Goal: Information Seeking & Learning: Learn about a topic

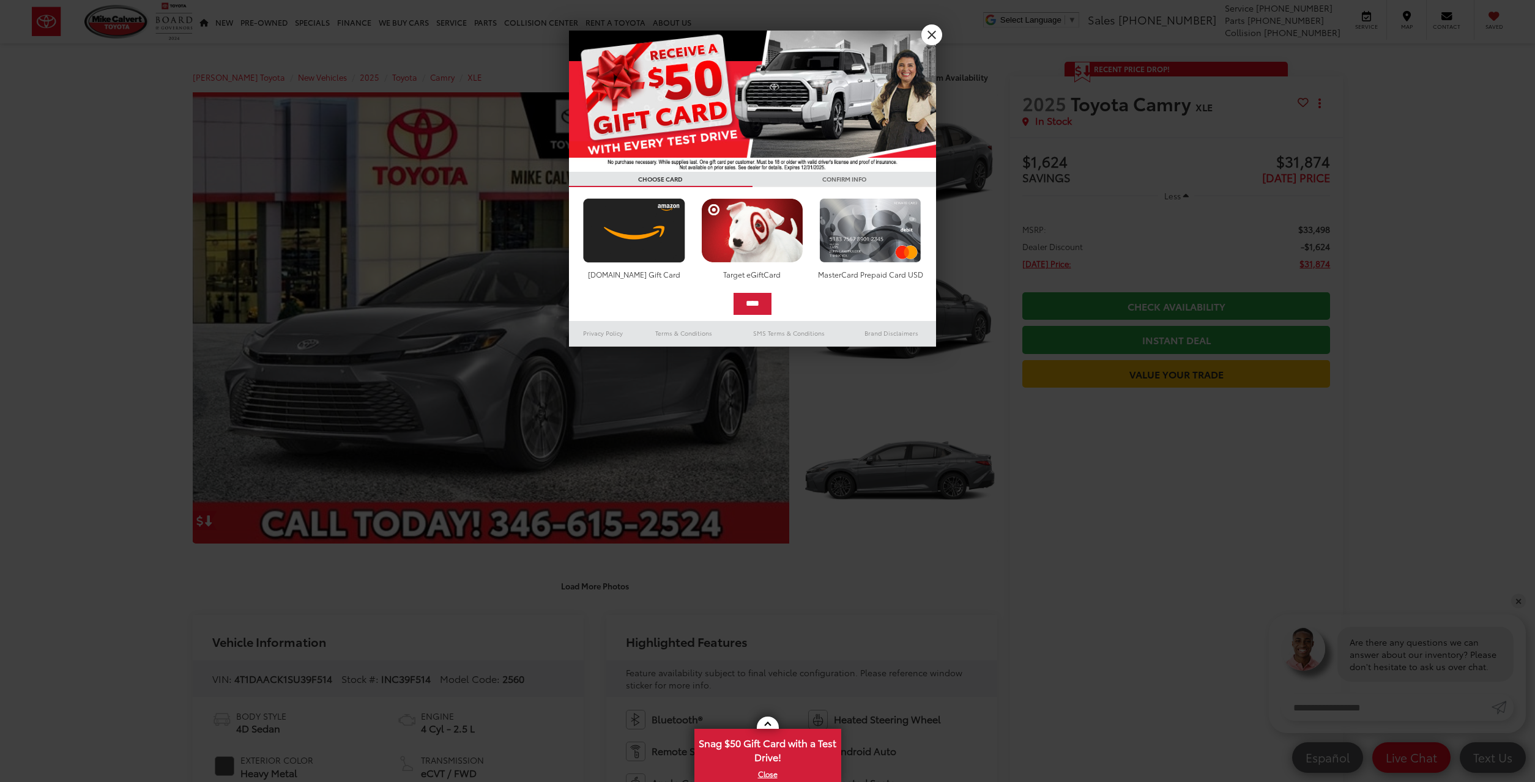
click at [931, 34] on link "X" at bounding box center [931, 34] width 21 height 21
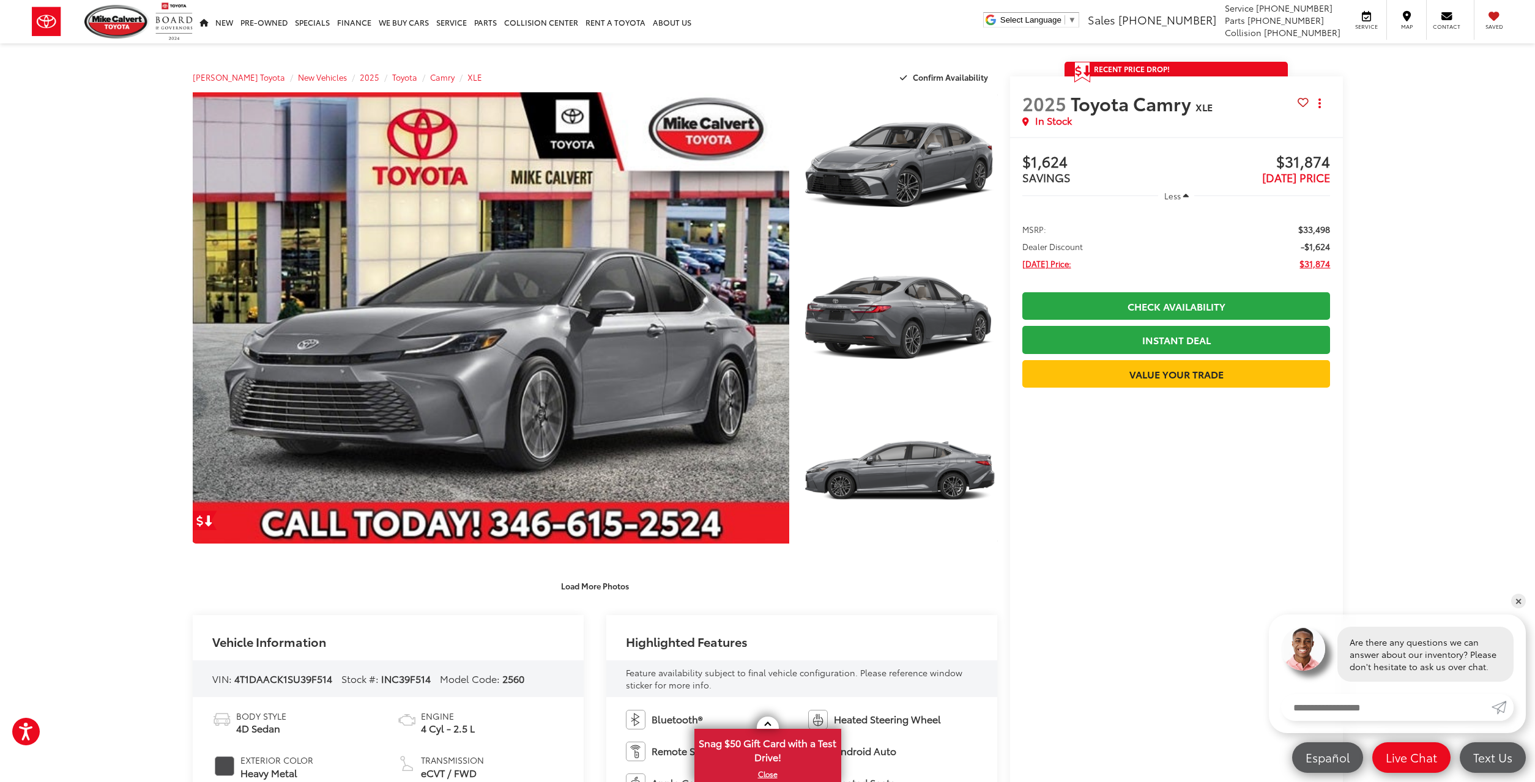
click at [1518, 605] on link "✕" at bounding box center [1518, 601] width 15 height 15
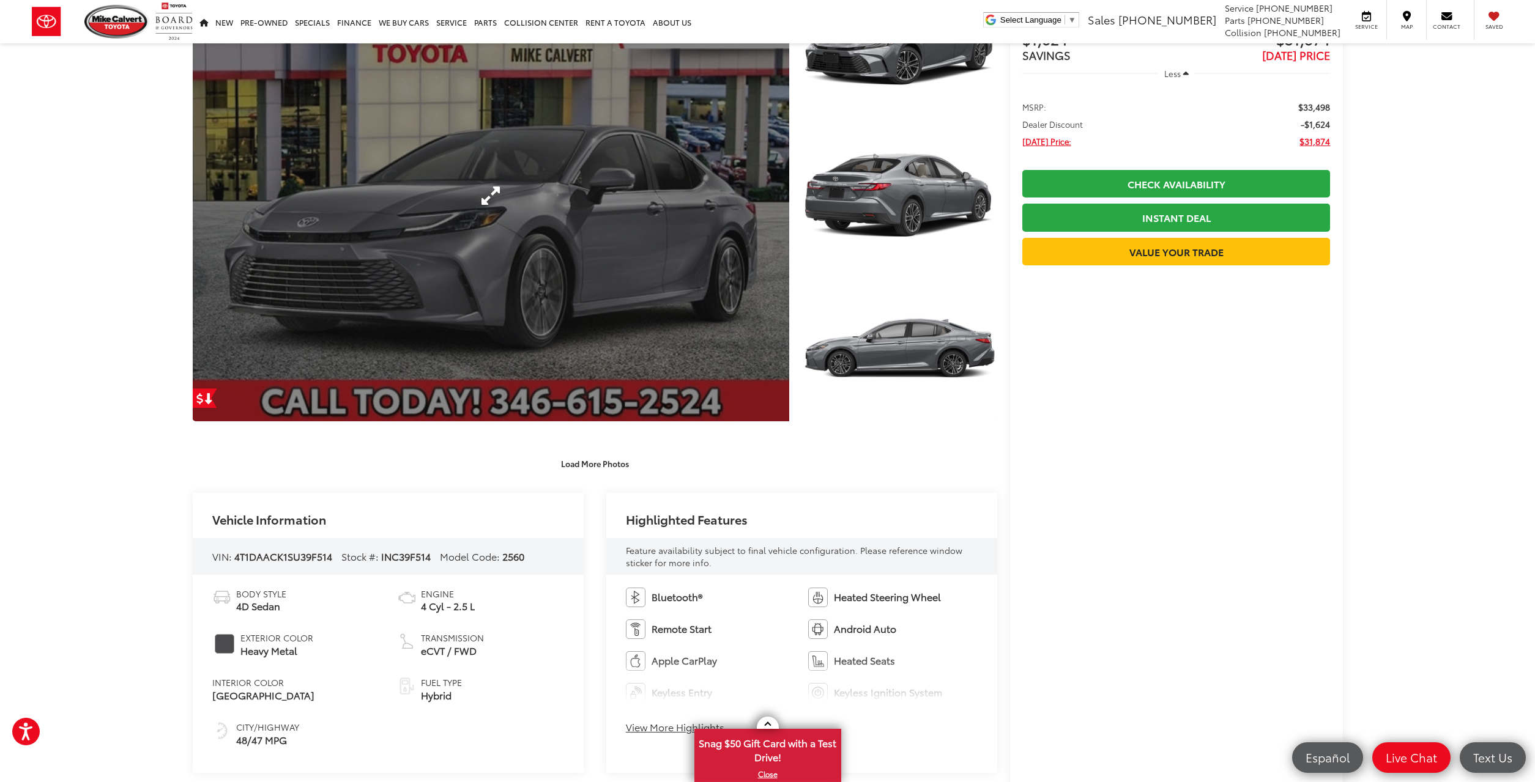
scroll to position [62, 0]
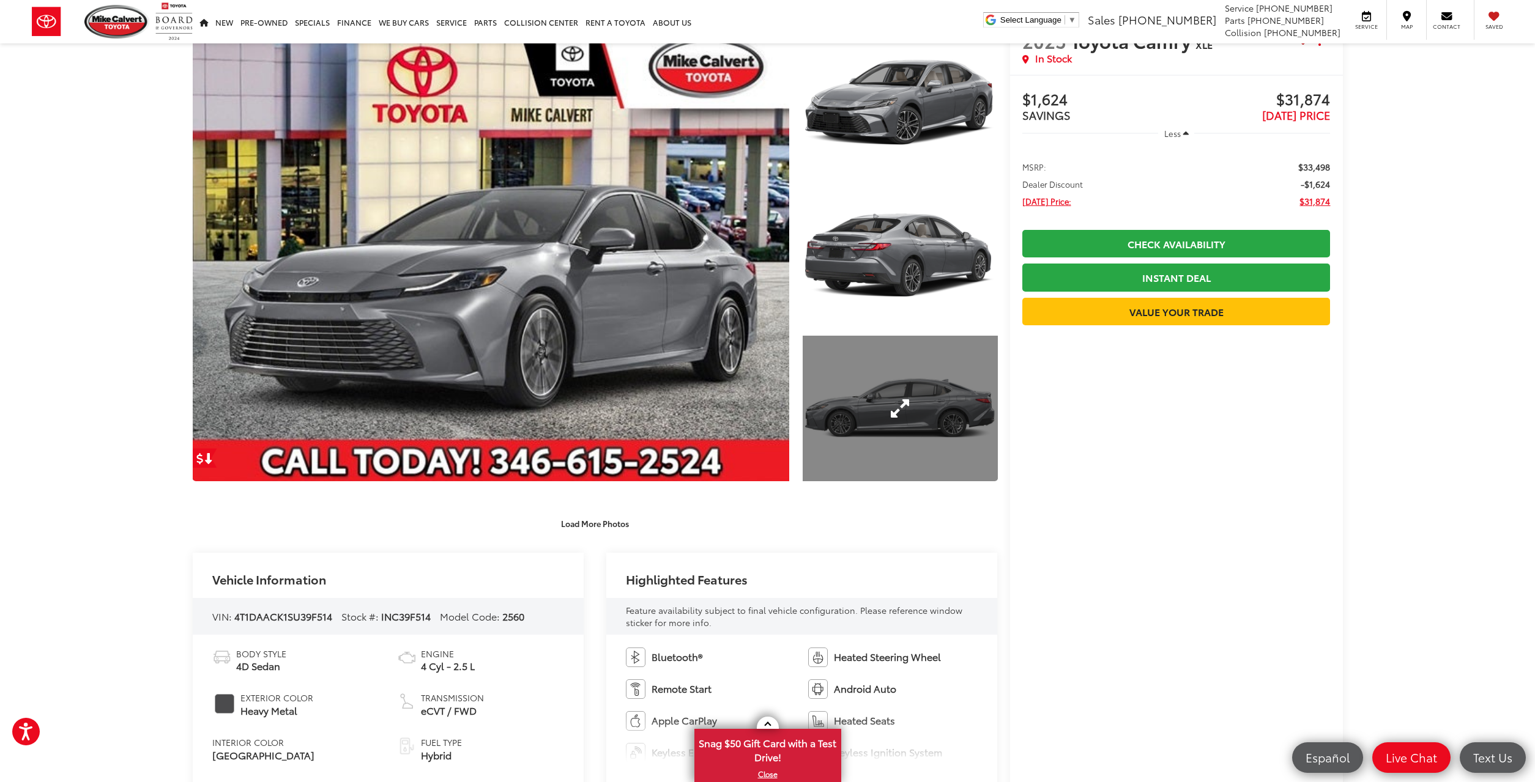
click at [864, 428] on link "Expand Photo 3" at bounding box center [900, 409] width 195 height 146
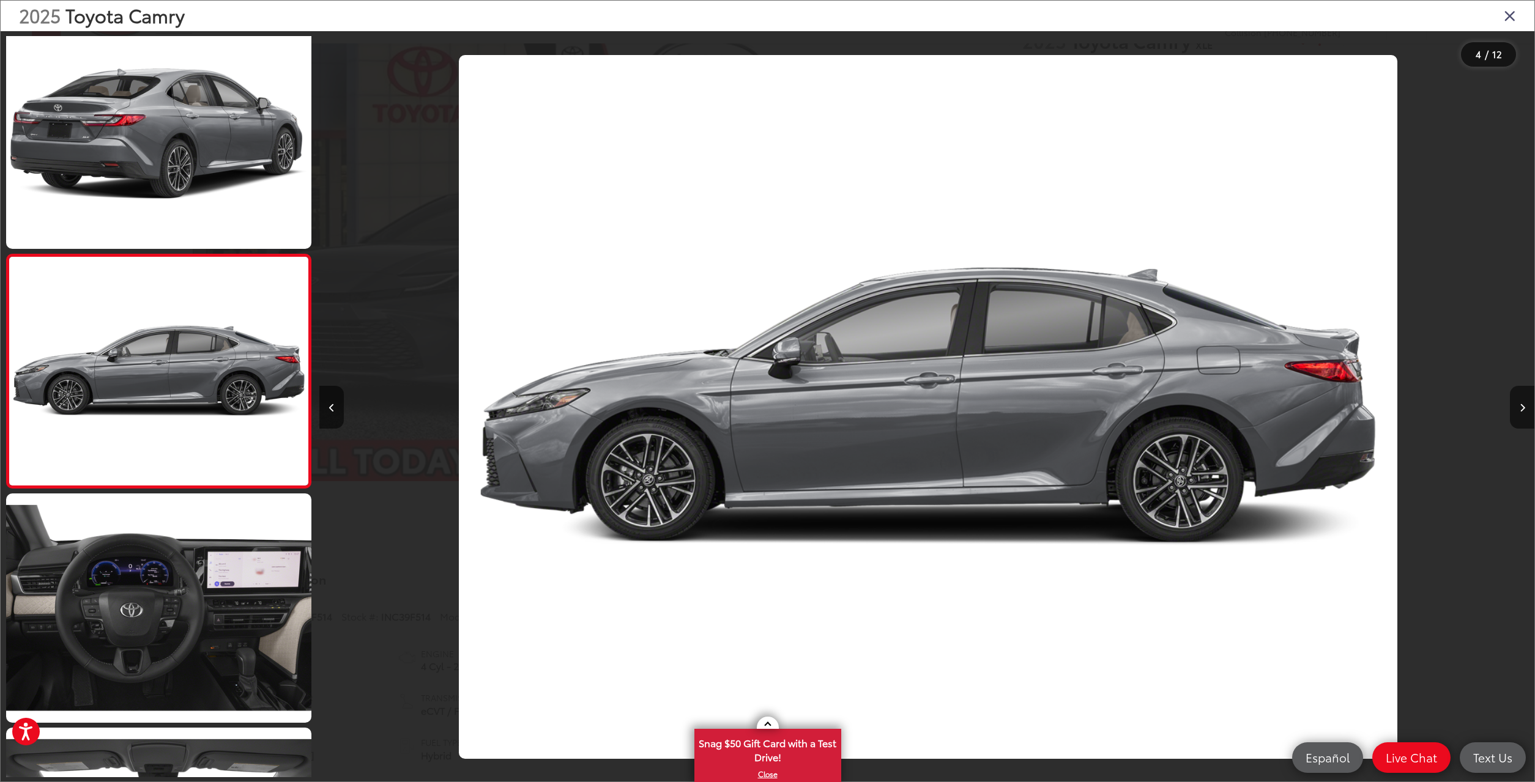
scroll to position [0, 3644]
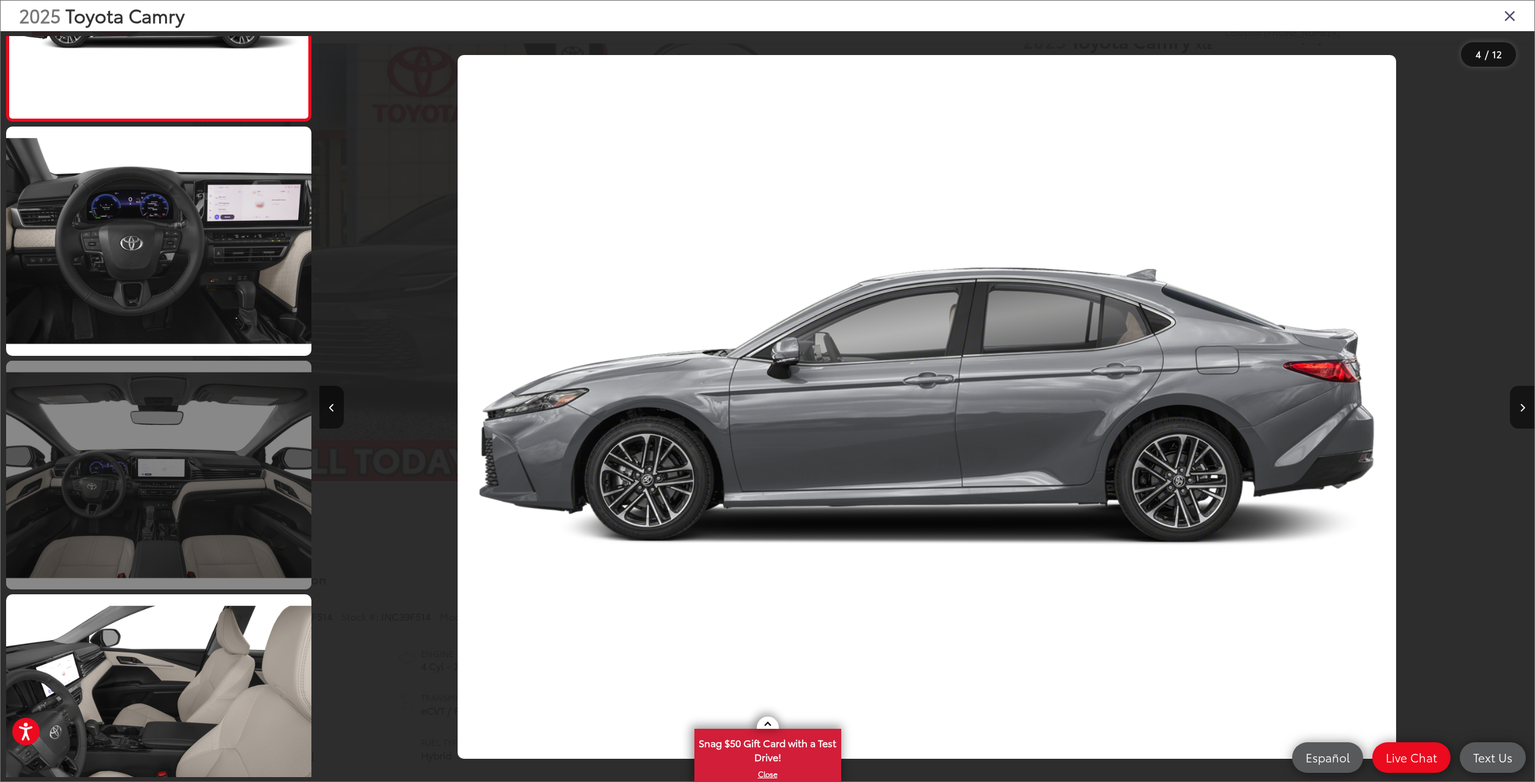
click at [261, 533] on link at bounding box center [158, 475] width 305 height 229
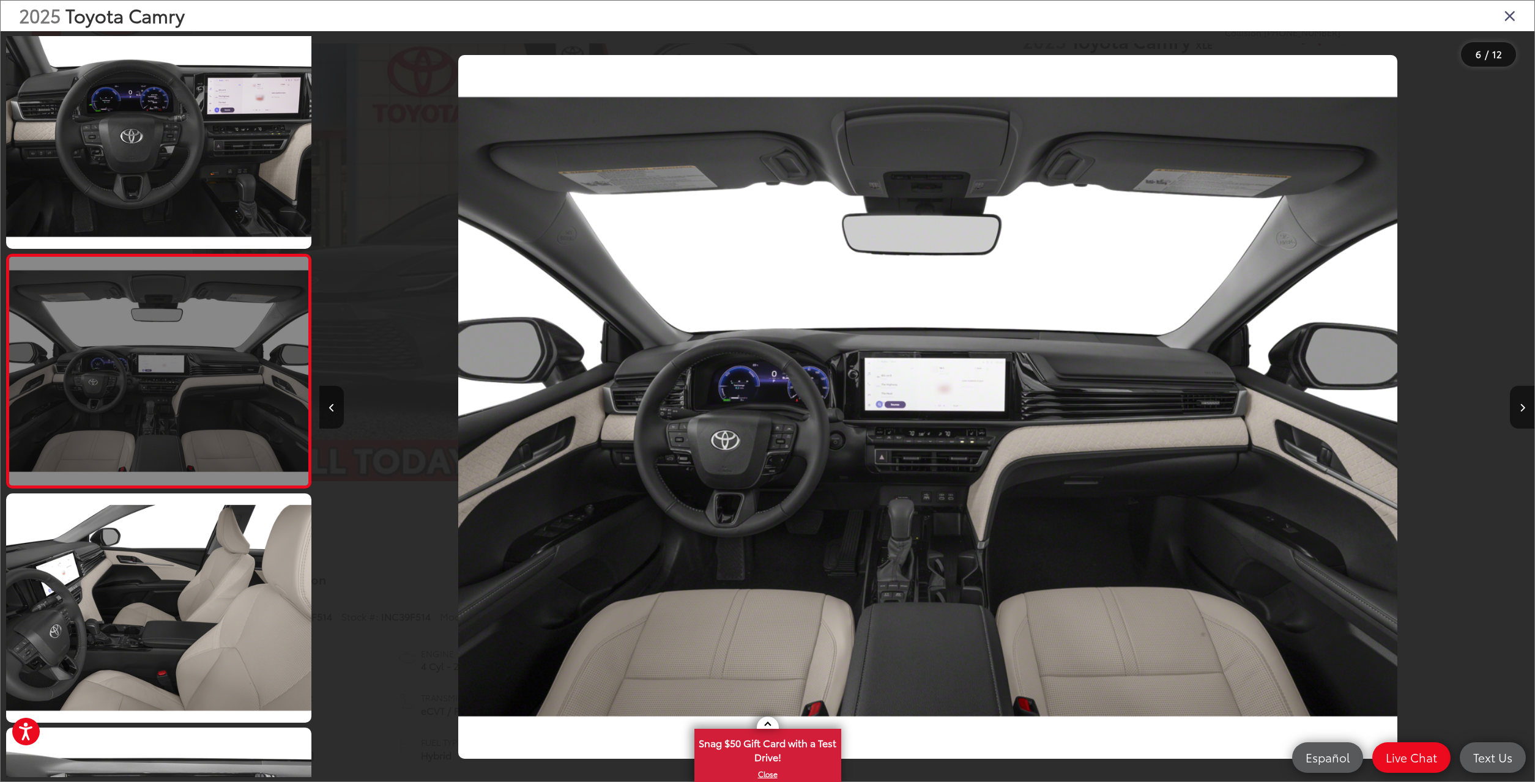
scroll to position [0, 6074]
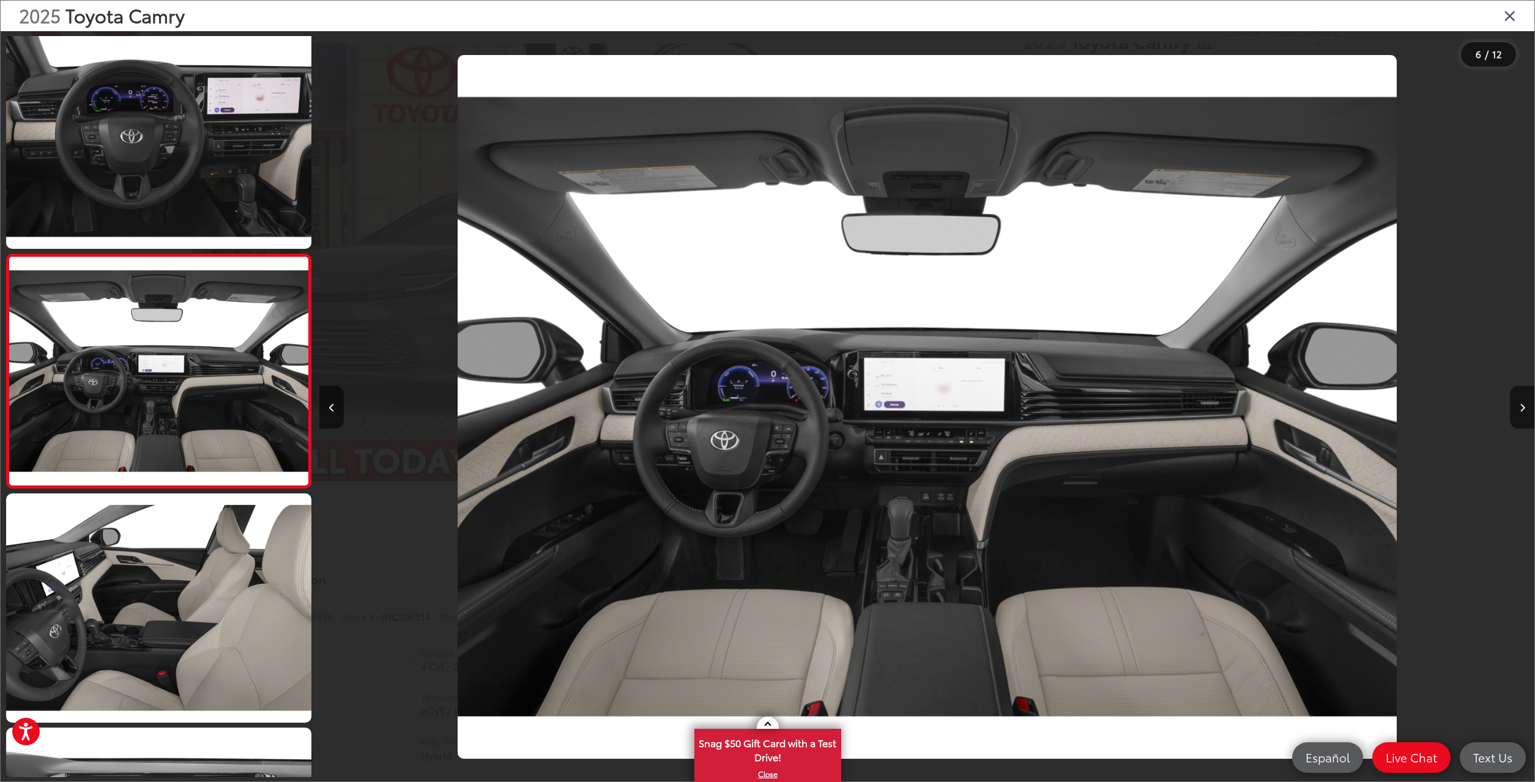
click at [1504, 18] on icon "Close gallery" at bounding box center [1510, 15] width 12 height 16
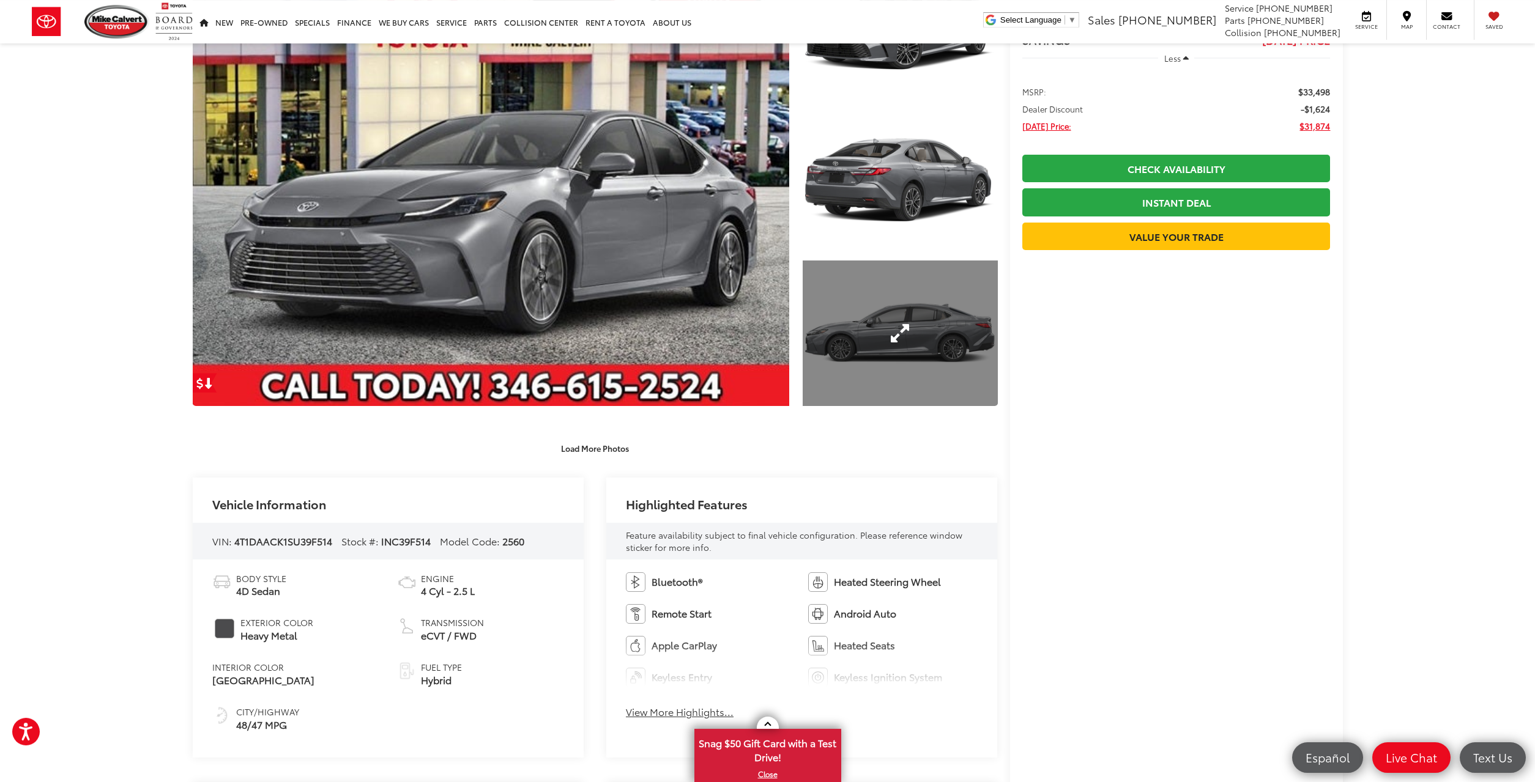
scroll to position [0, 0]
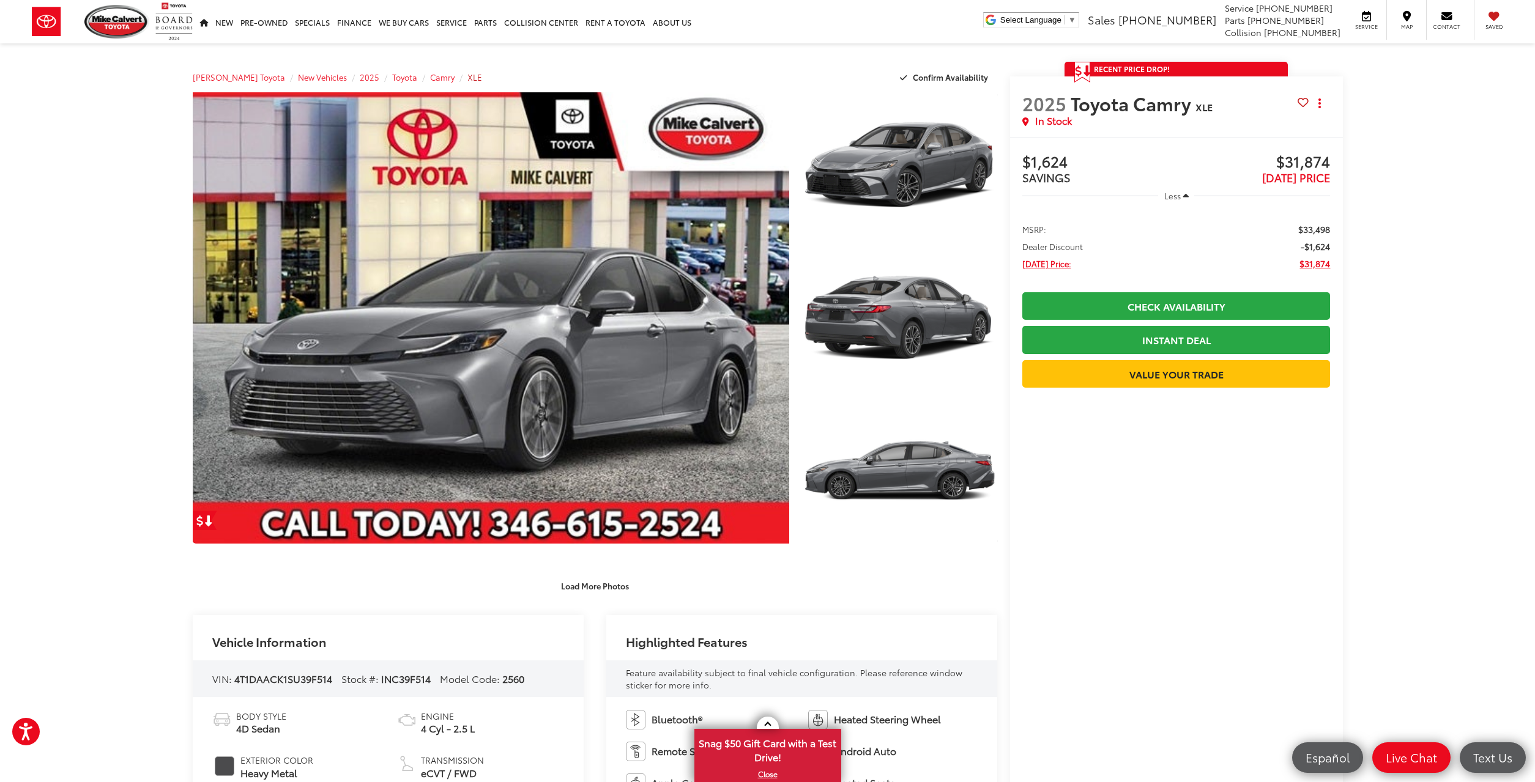
click at [467, 79] on span "XLE" at bounding box center [474, 77] width 15 height 11
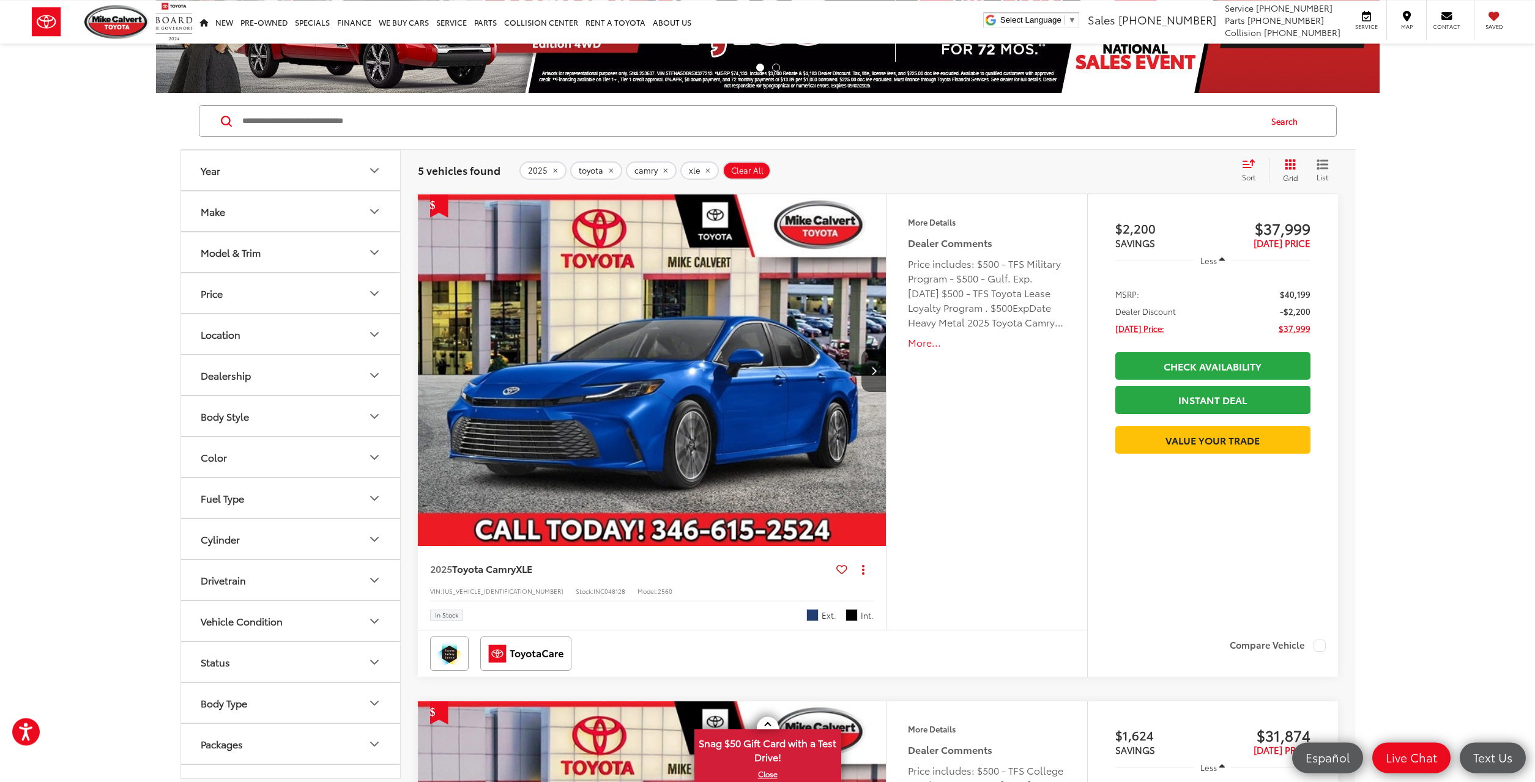
scroll to position [62, 0]
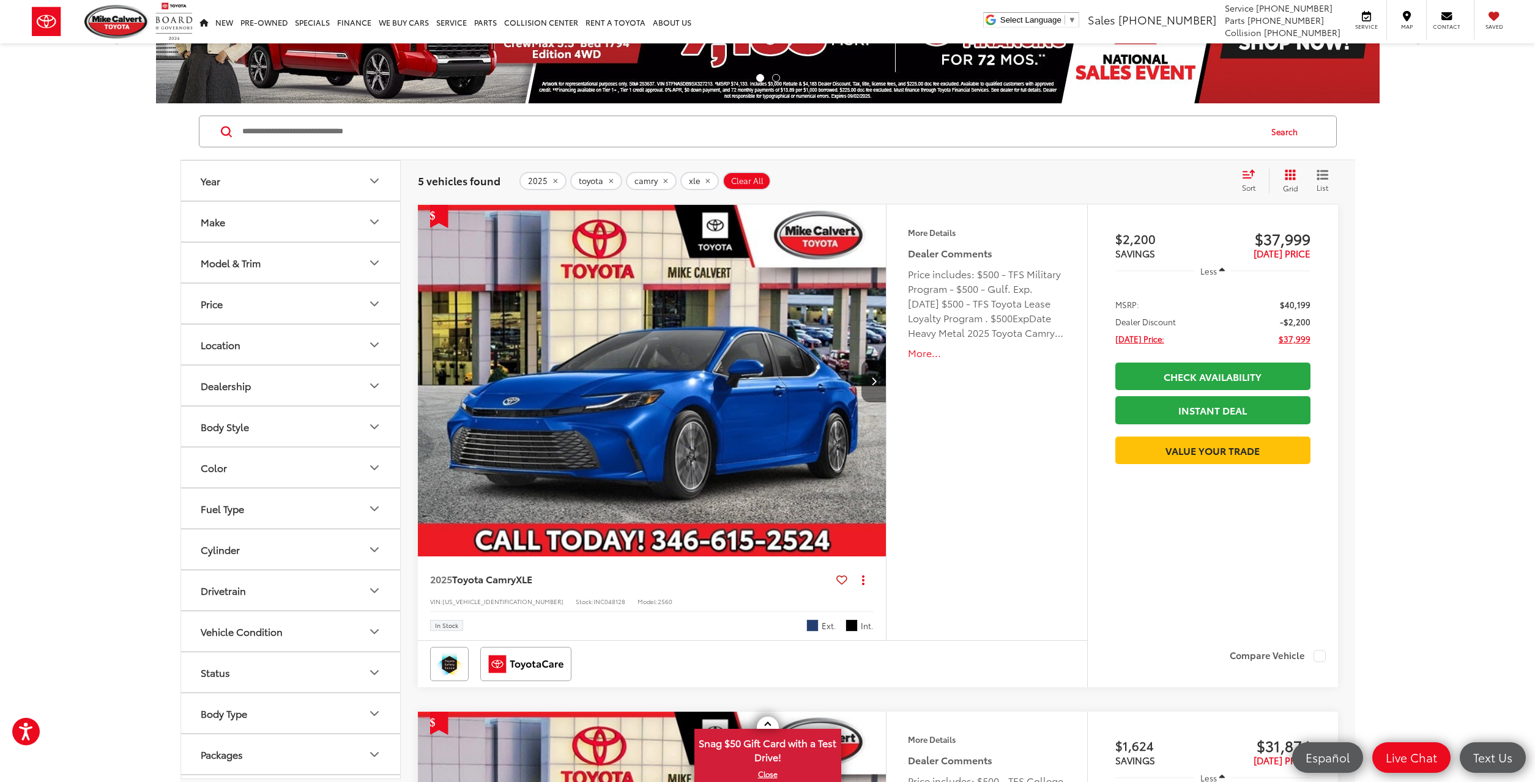
click at [873, 386] on button "Next image" at bounding box center [873, 381] width 24 height 43
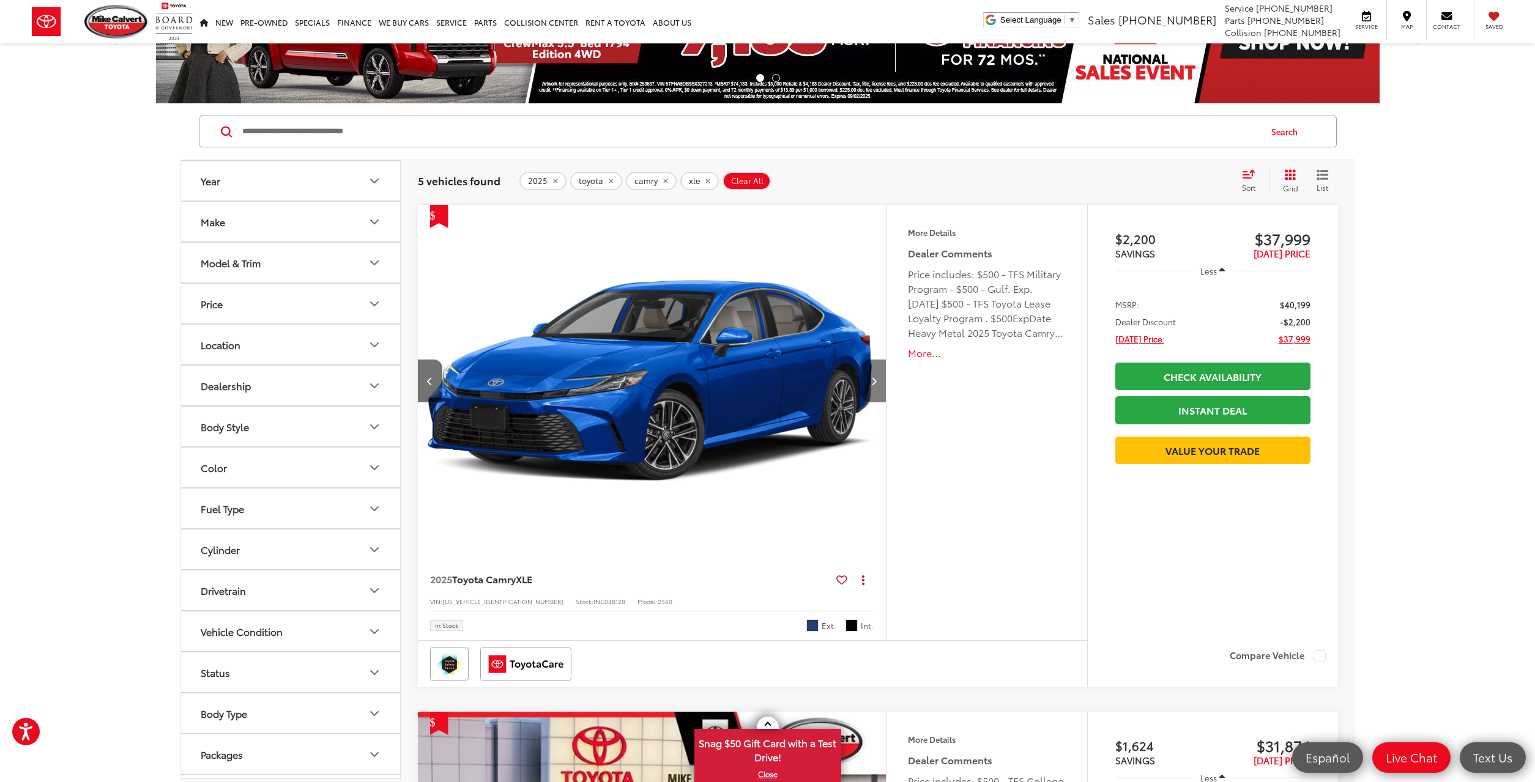
click at [873, 386] on button "Next image" at bounding box center [873, 381] width 24 height 43
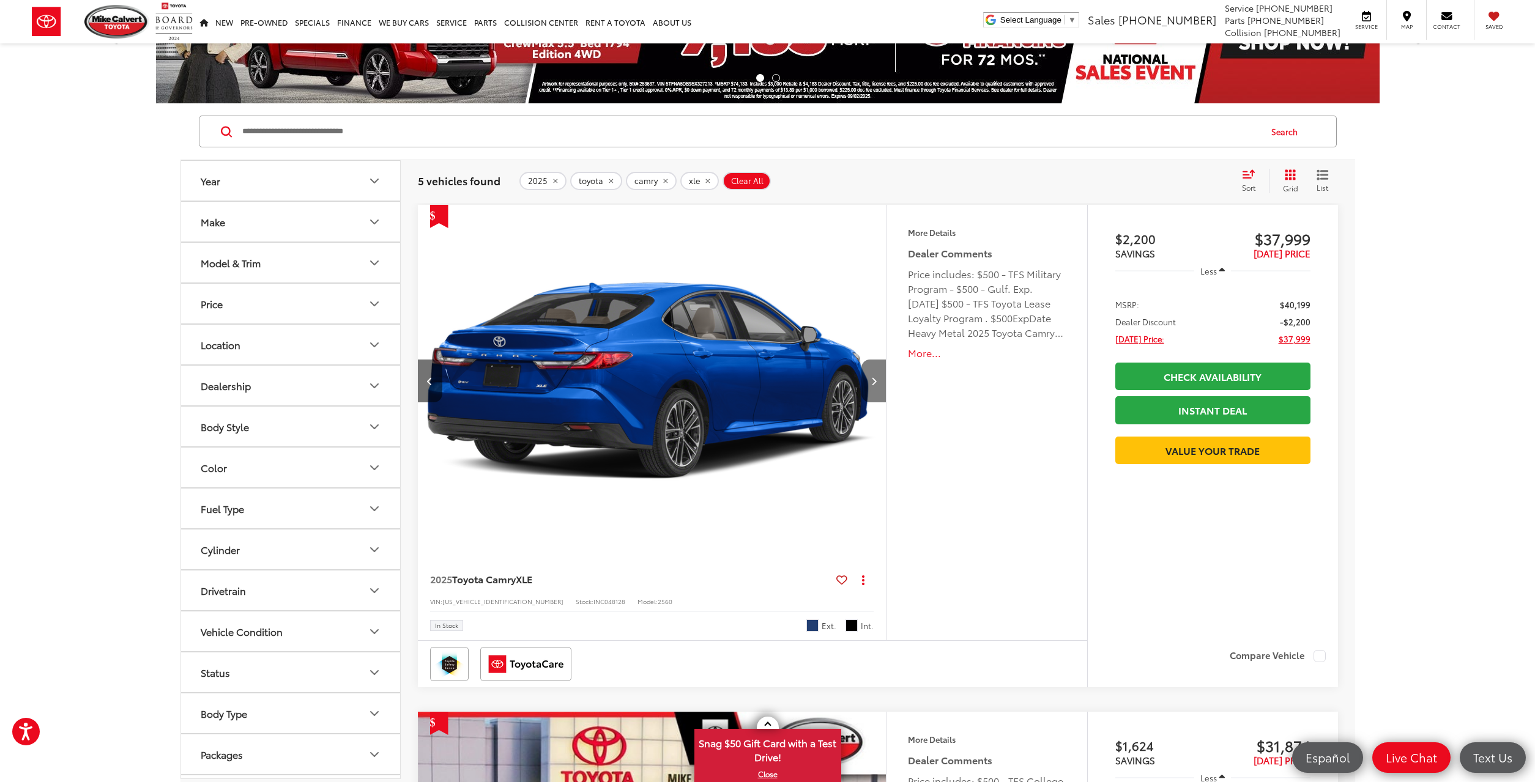
click at [873, 386] on button "Next image" at bounding box center [873, 381] width 24 height 43
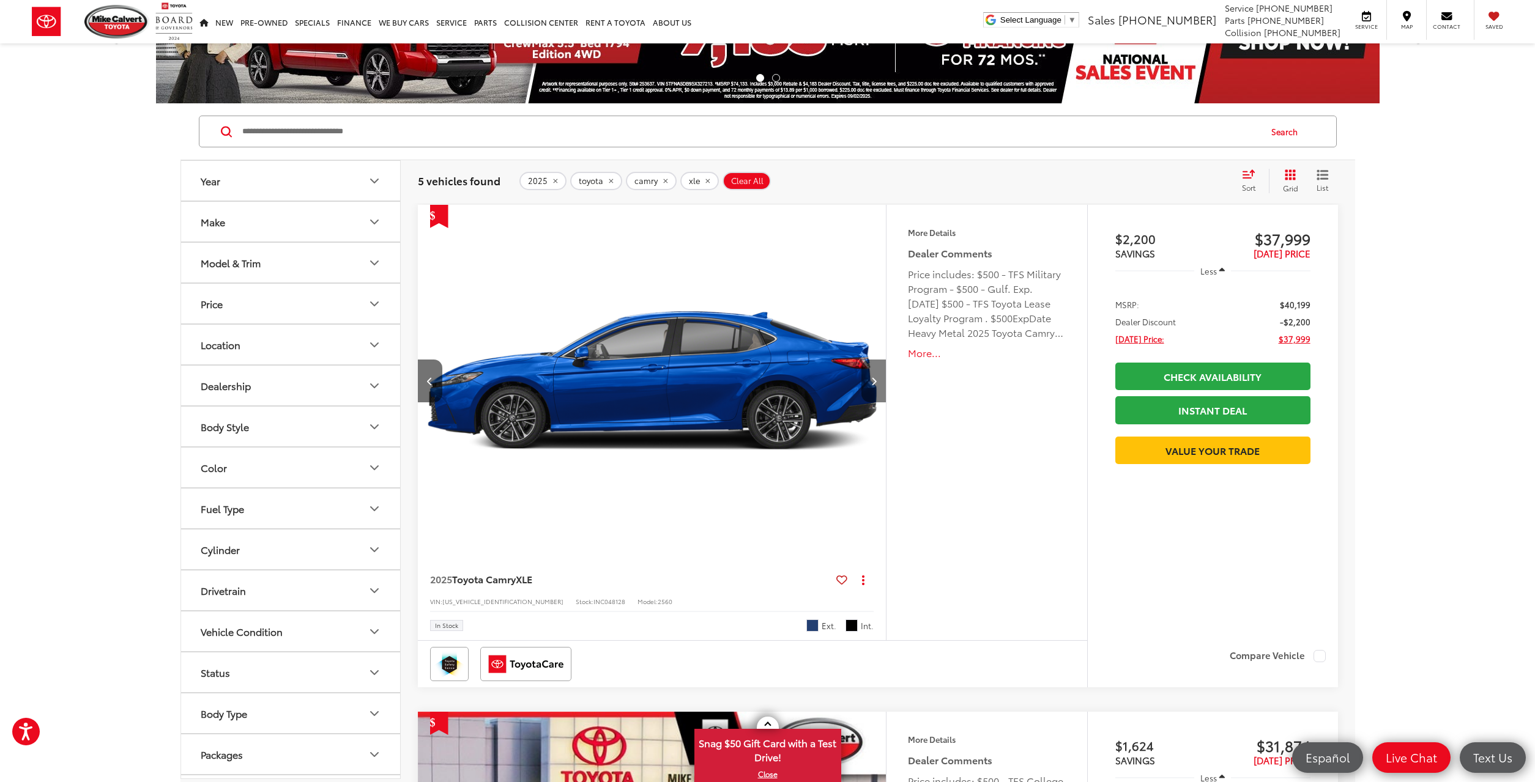
click at [873, 386] on button "Next image" at bounding box center [873, 381] width 24 height 43
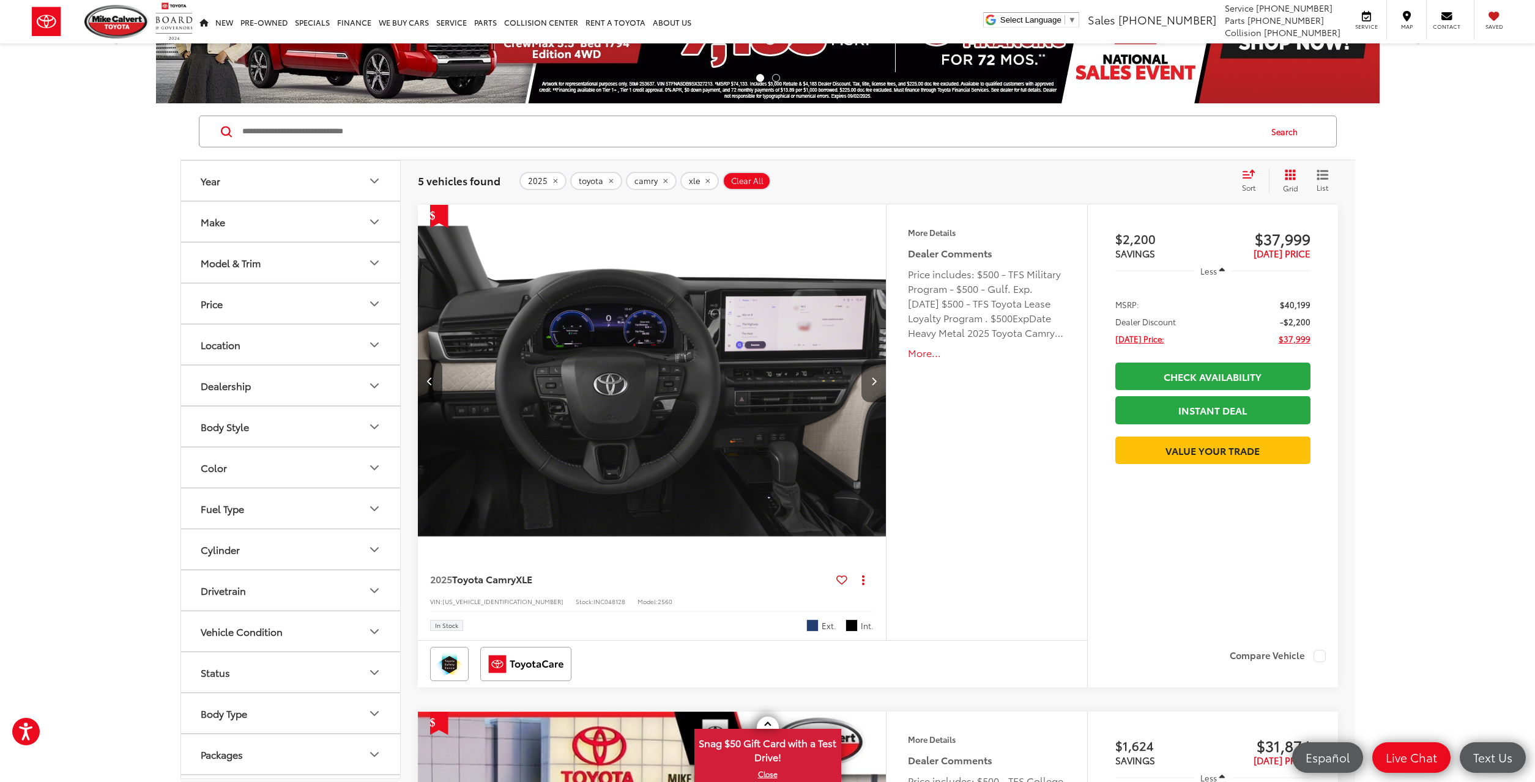
click at [873, 386] on button "Next image" at bounding box center [873, 381] width 24 height 43
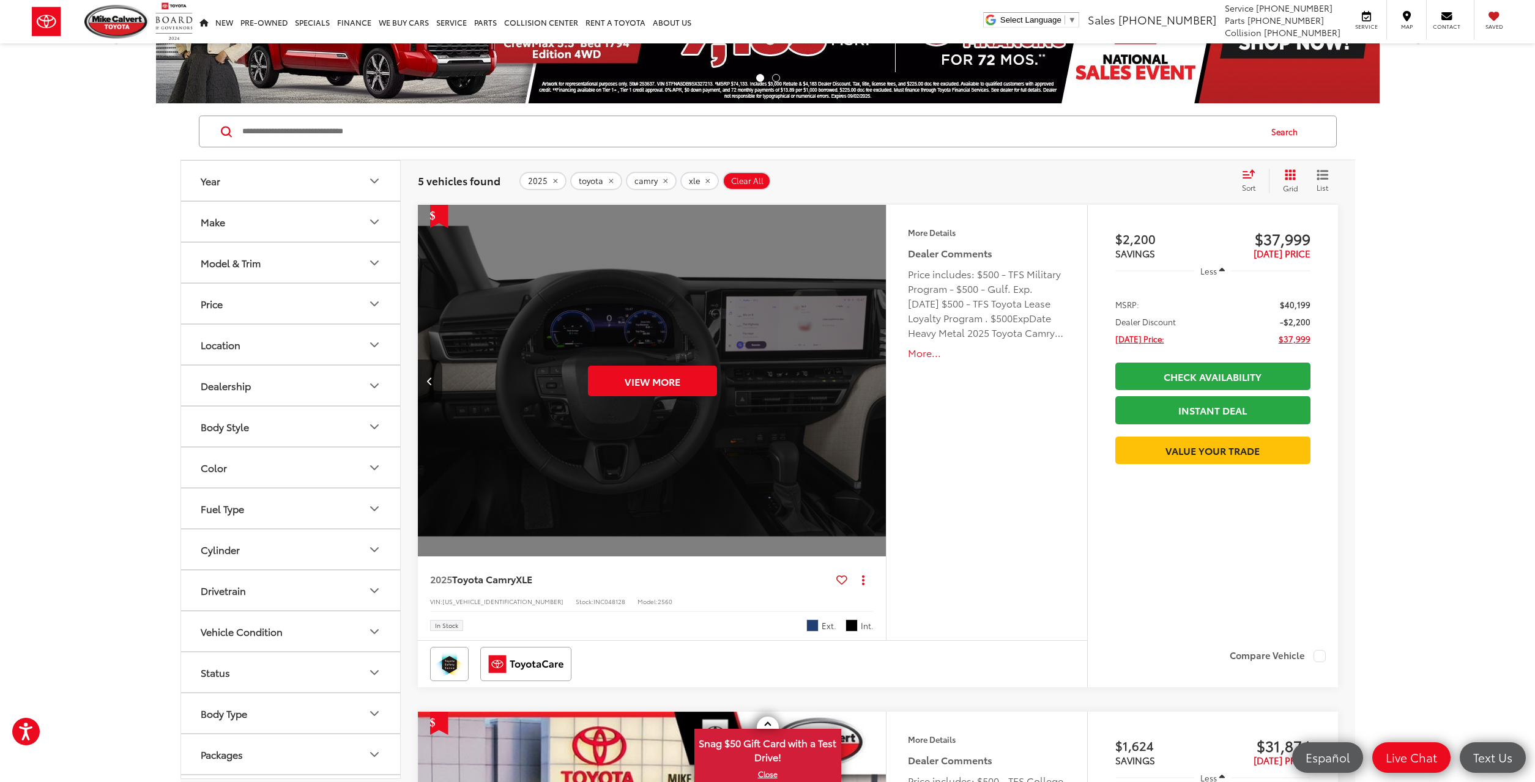
scroll to position [0, 2352]
click at [924, 355] on button "More..." at bounding box center [986, 353] width 157 height 14
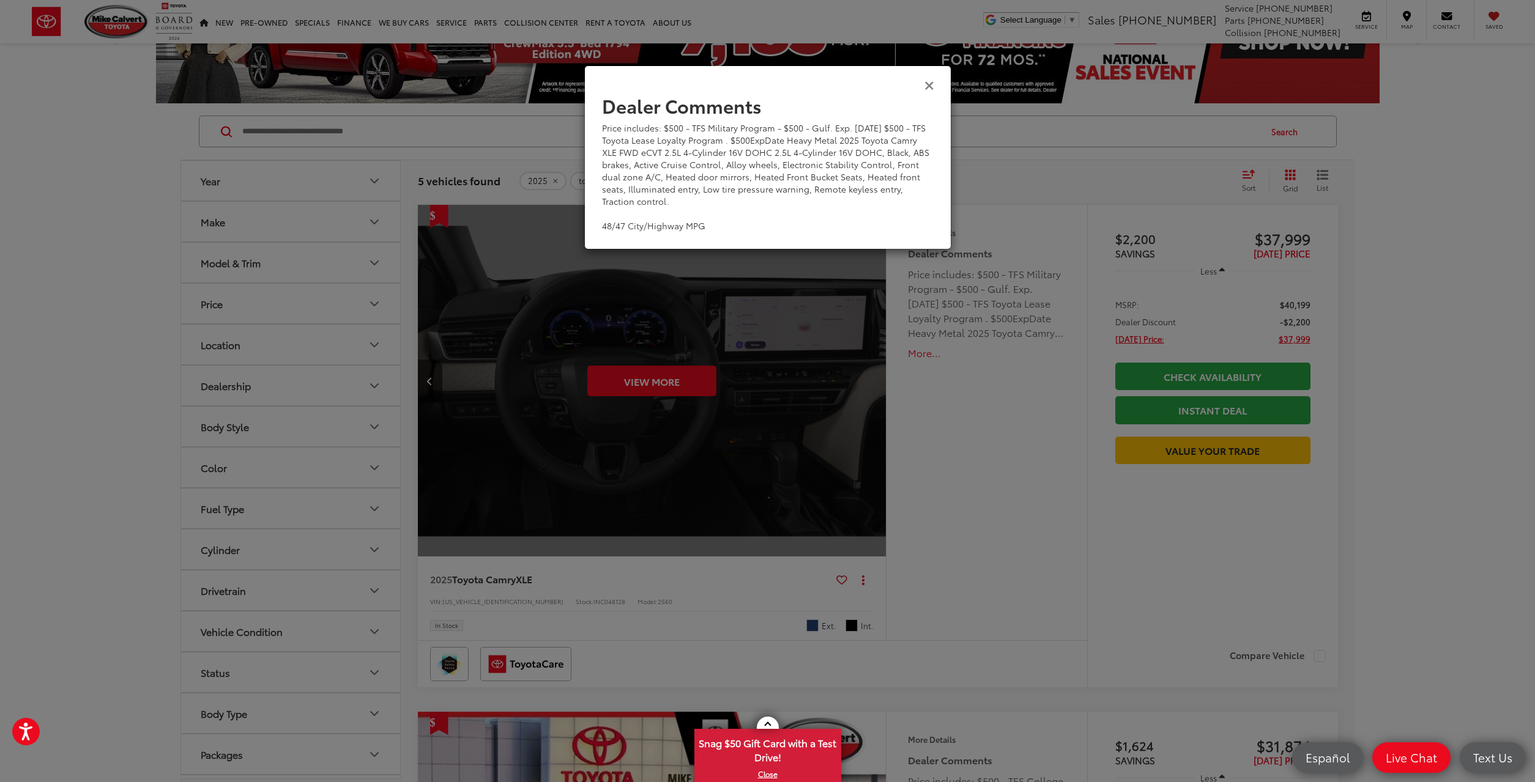
click at [931, 89] on icon "Close" at bounding box center [929, 84] width 10 height 13
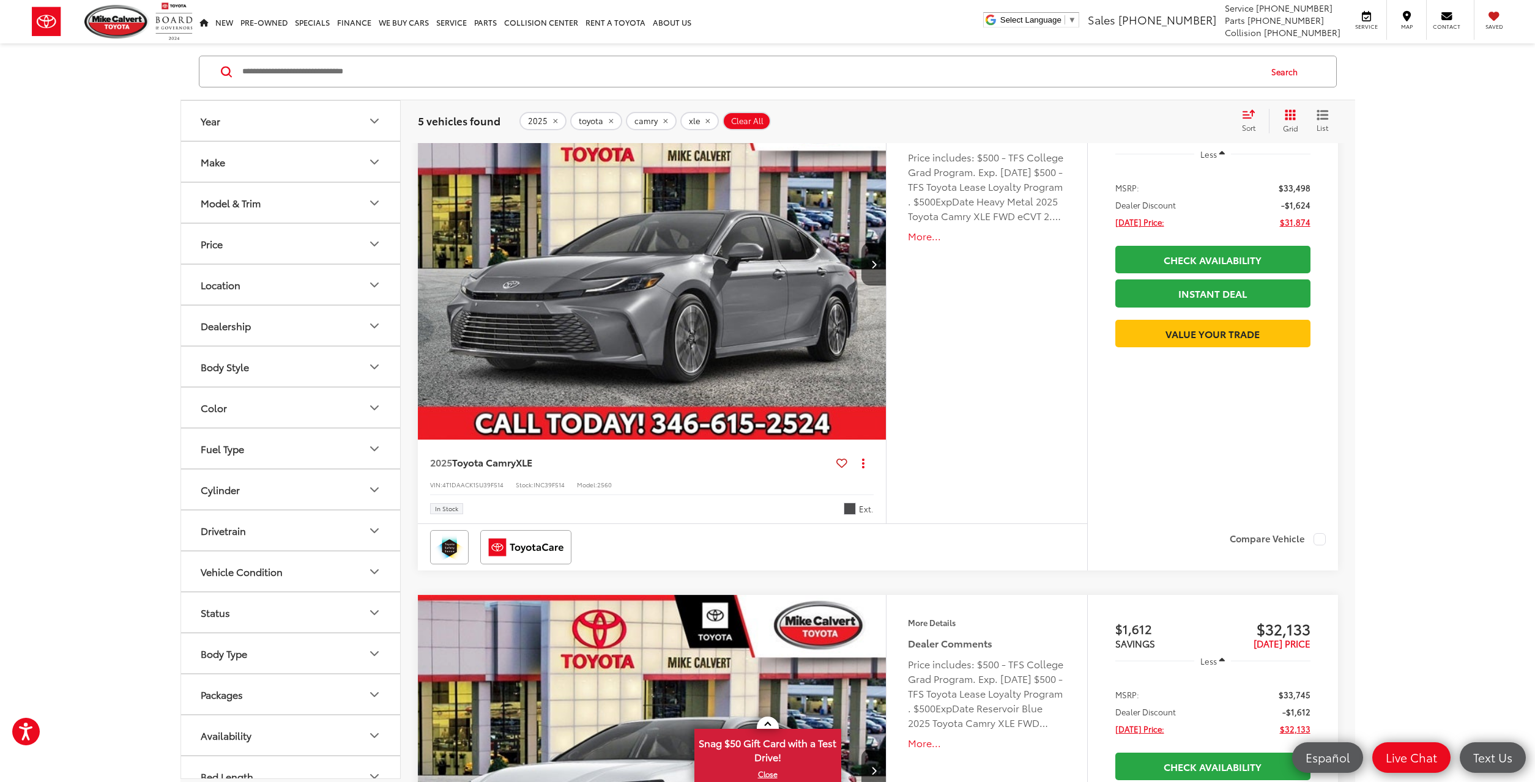
scroll to position [562, 0]
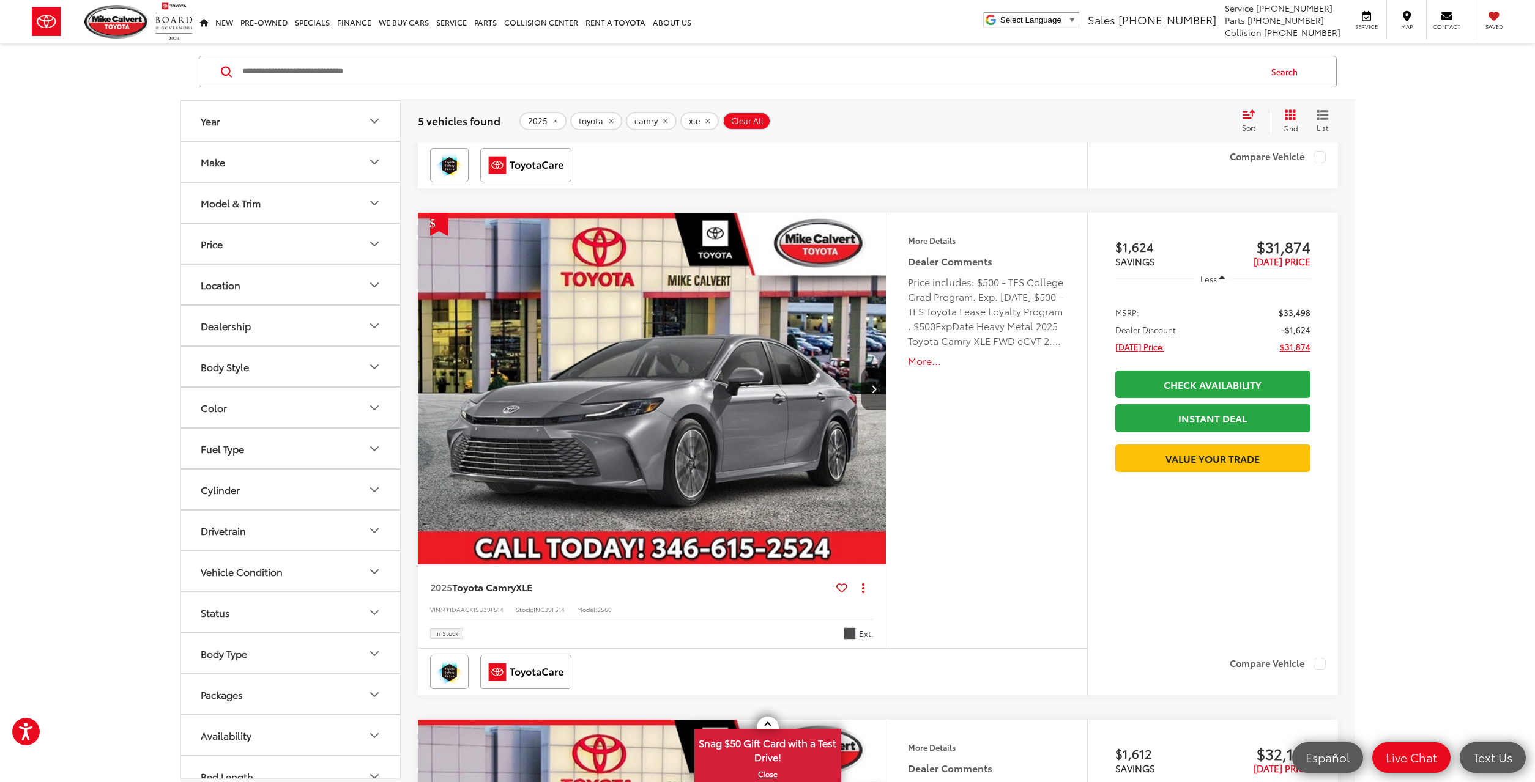
click at [704, 496] on img "2025 Toyota Camry XLE 0" at bounding box center [652, 389] width 470 height 353
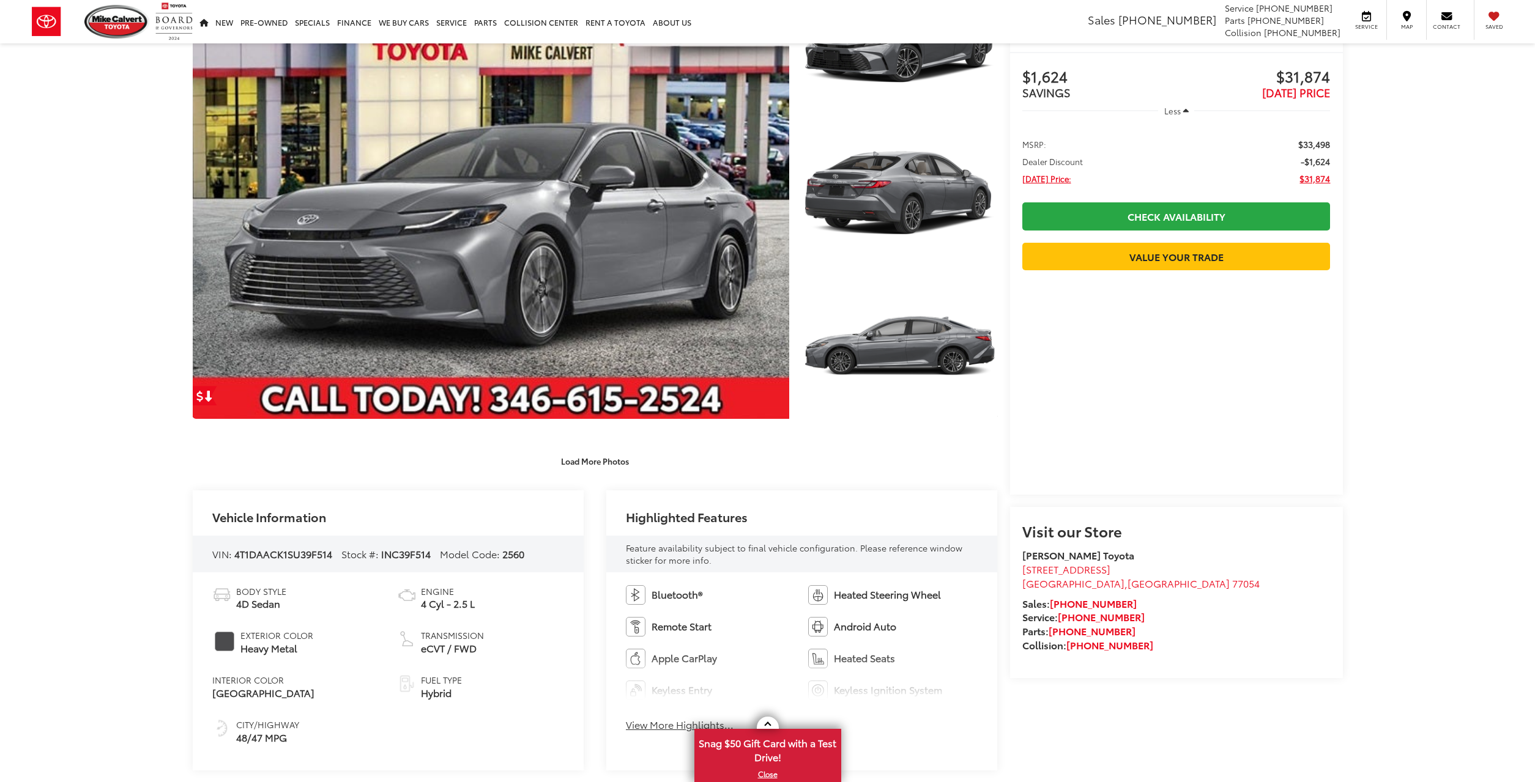
scroll to position [125, 0]
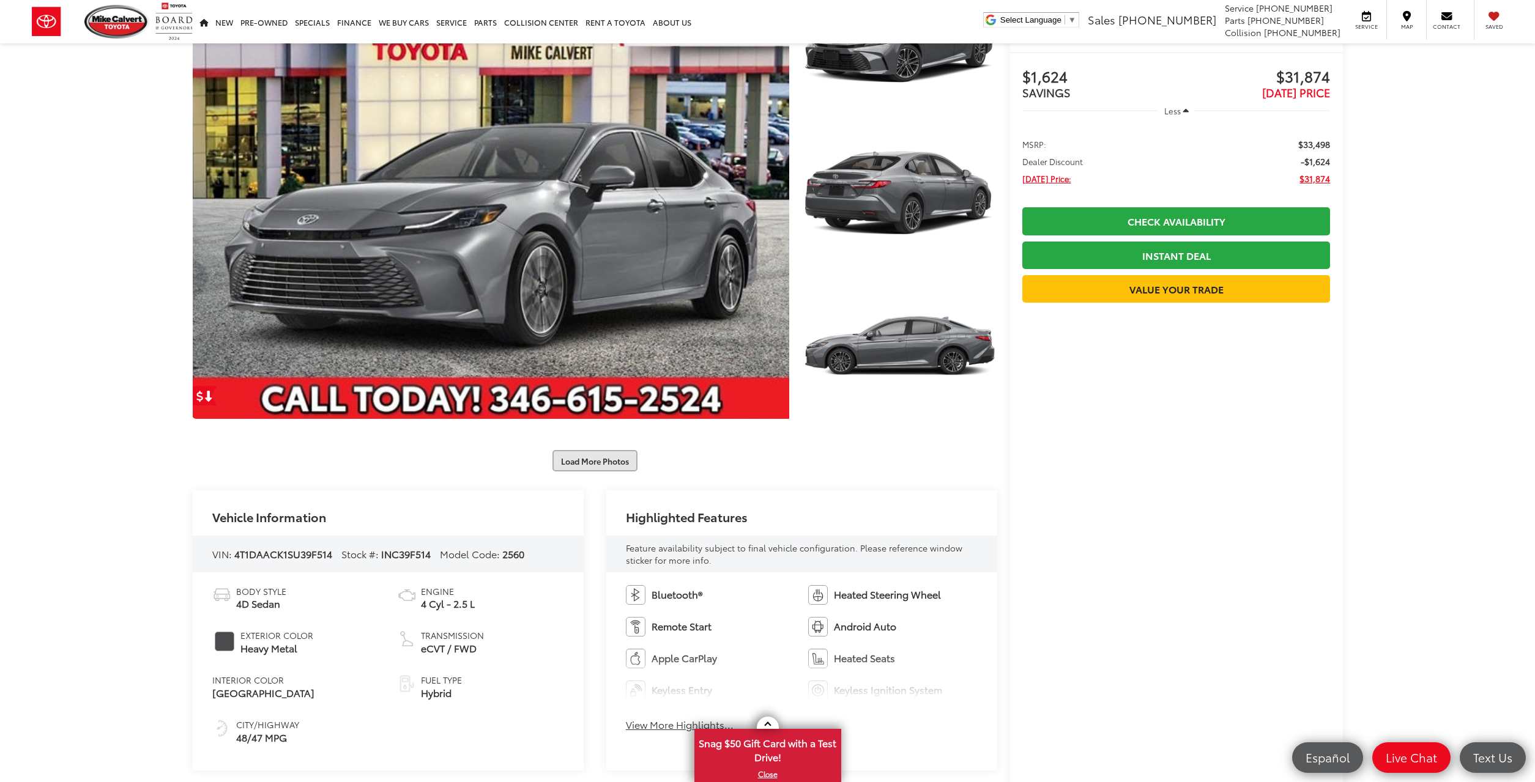
click at [615, 463] on button "Load More Photos" at bounding box center [594, 460] width 85 height 21
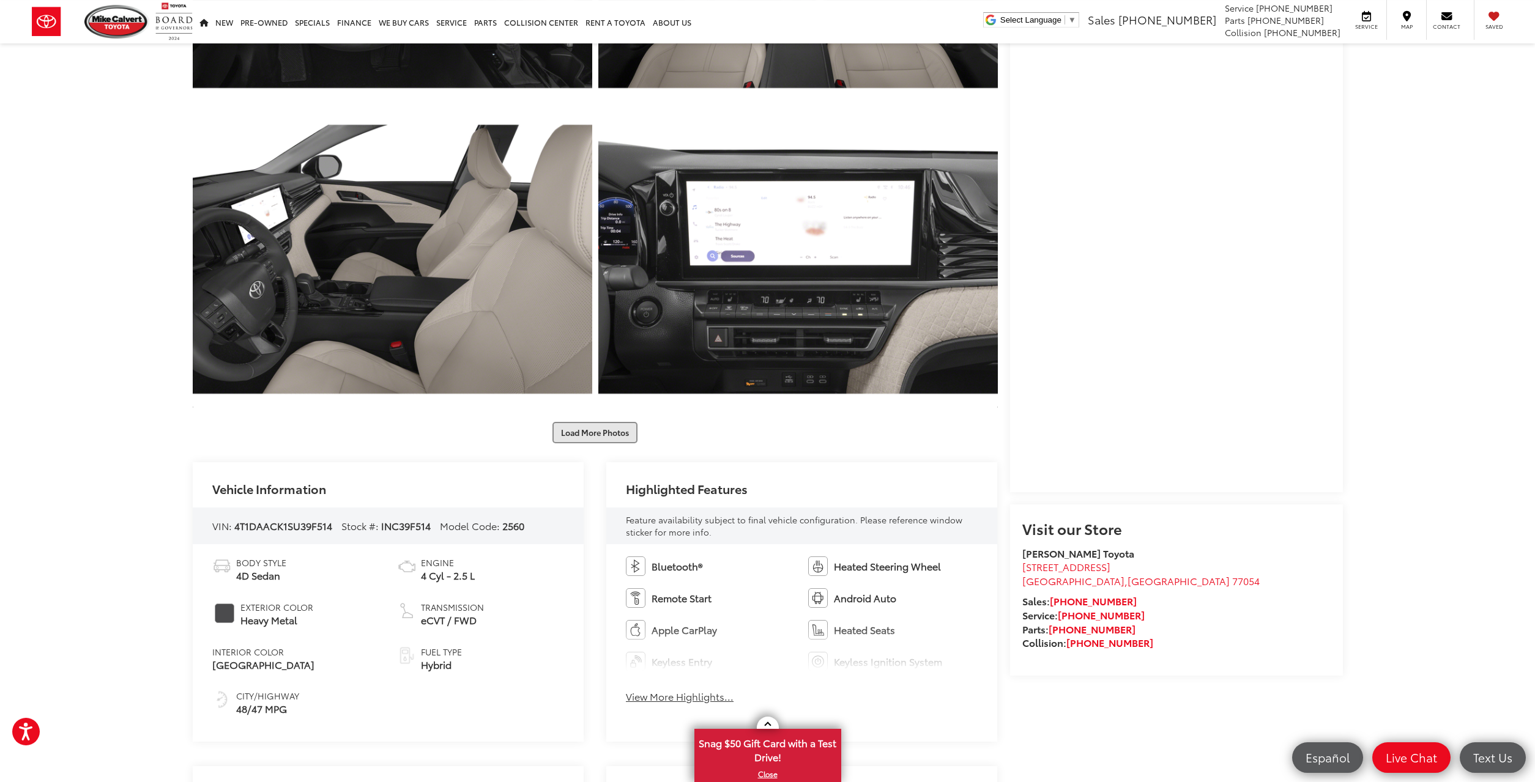
scroll to position [998, 0]
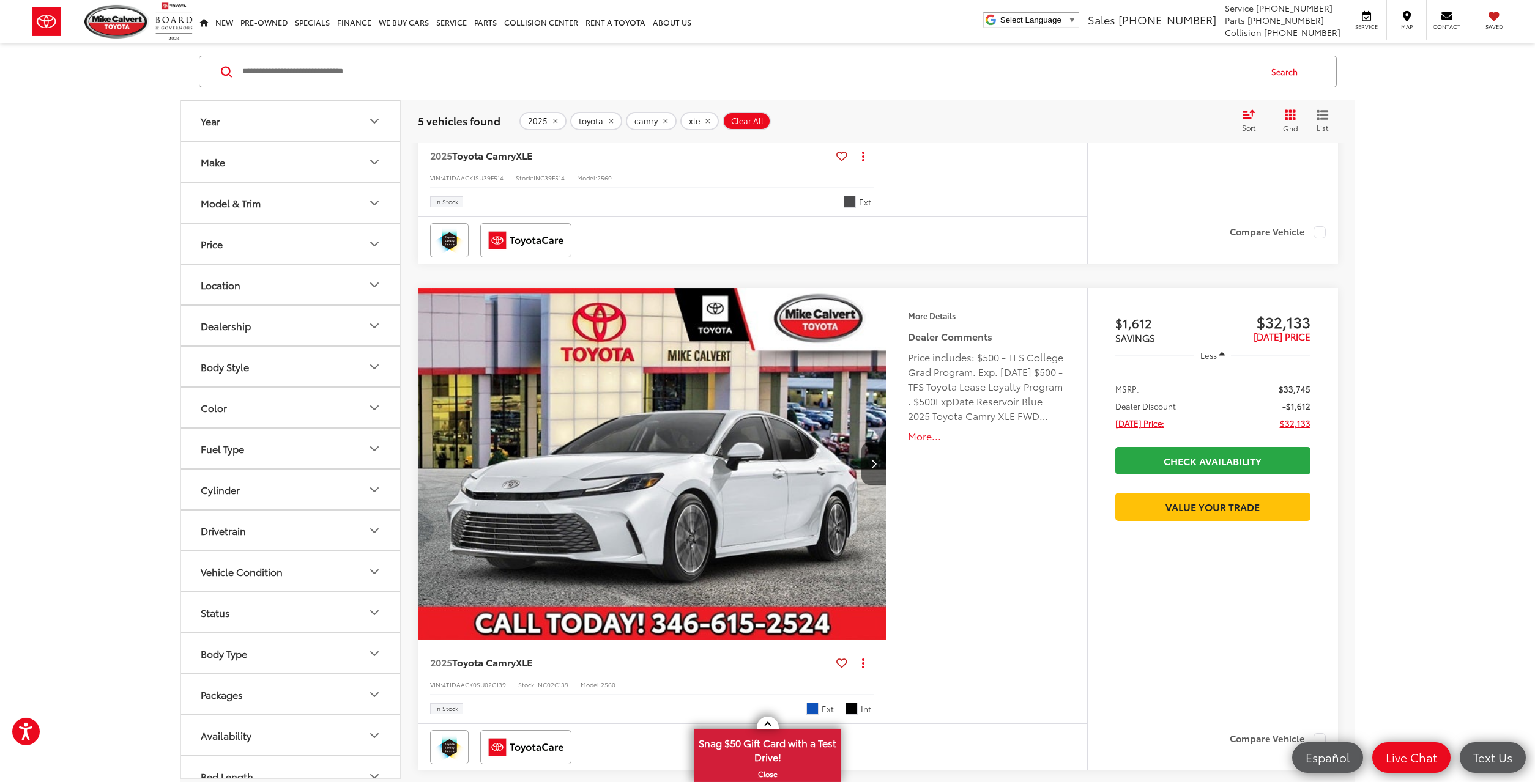
scroll to position [1121, 0]
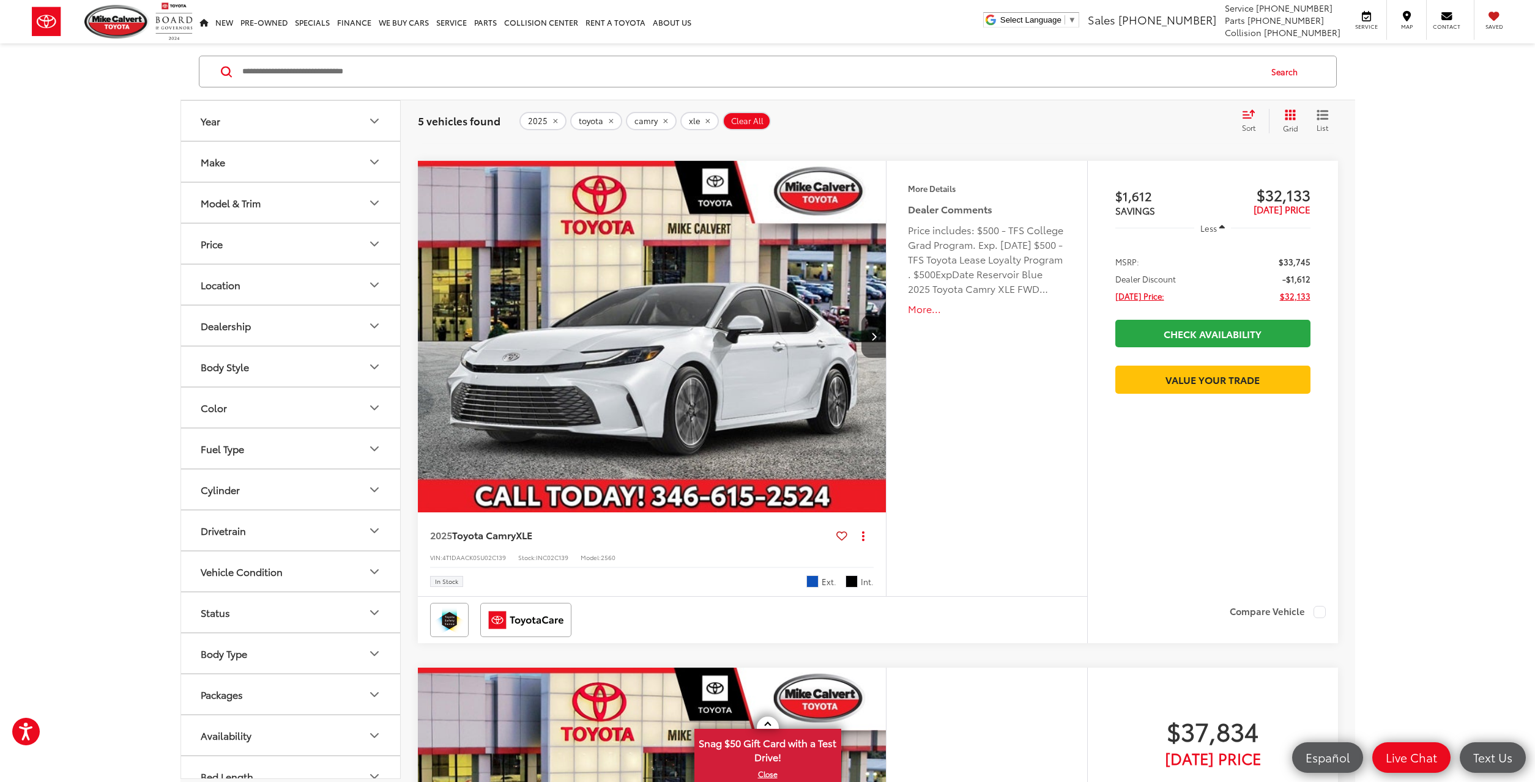
click at [785, 412] on img "2025 Toyota Camry XLE 0" at bounding box center [652, 337] width 470 height 353
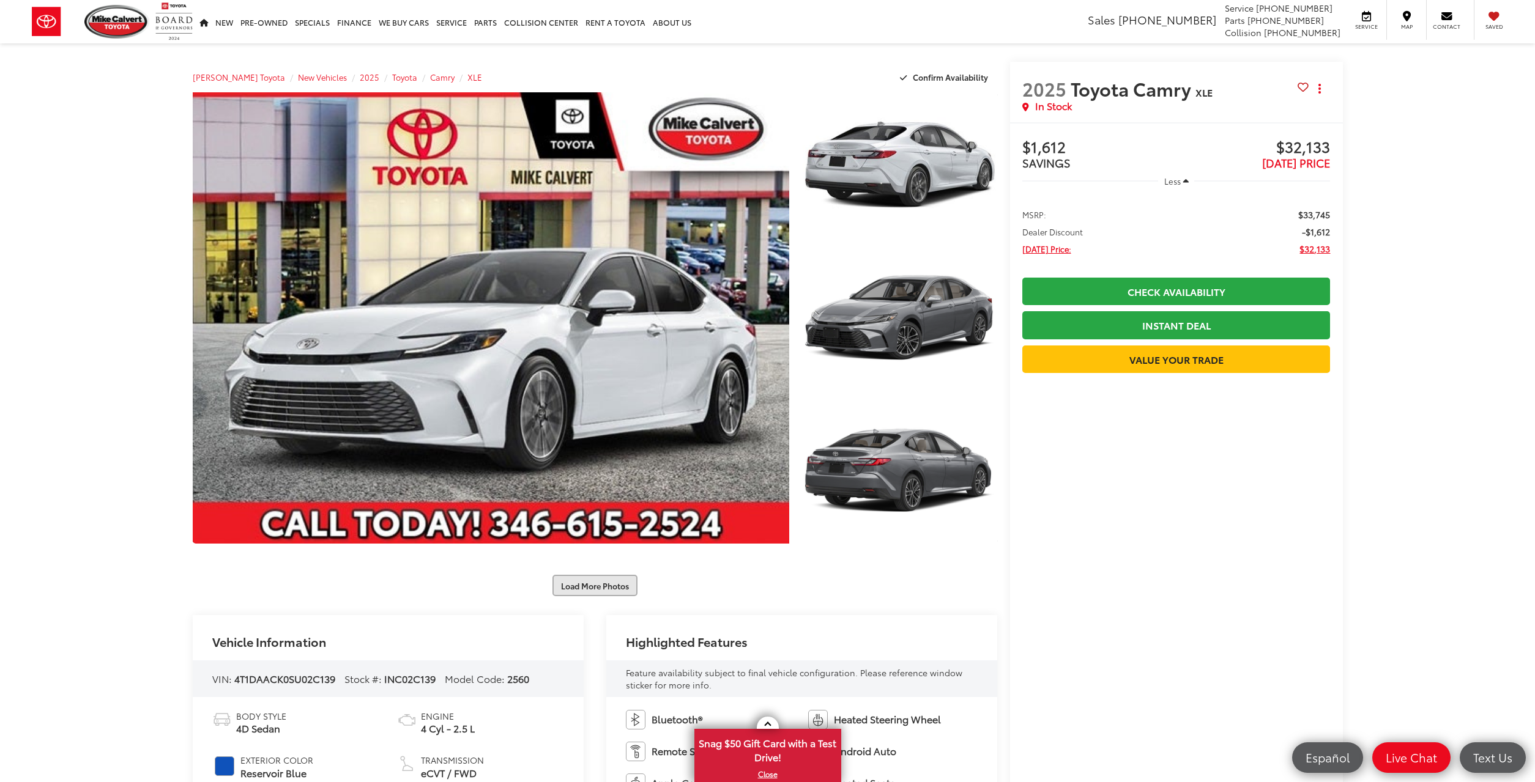
click at [574, 592] on button "Load More Photos" at bounding box center [594, 585] width 85 height 21
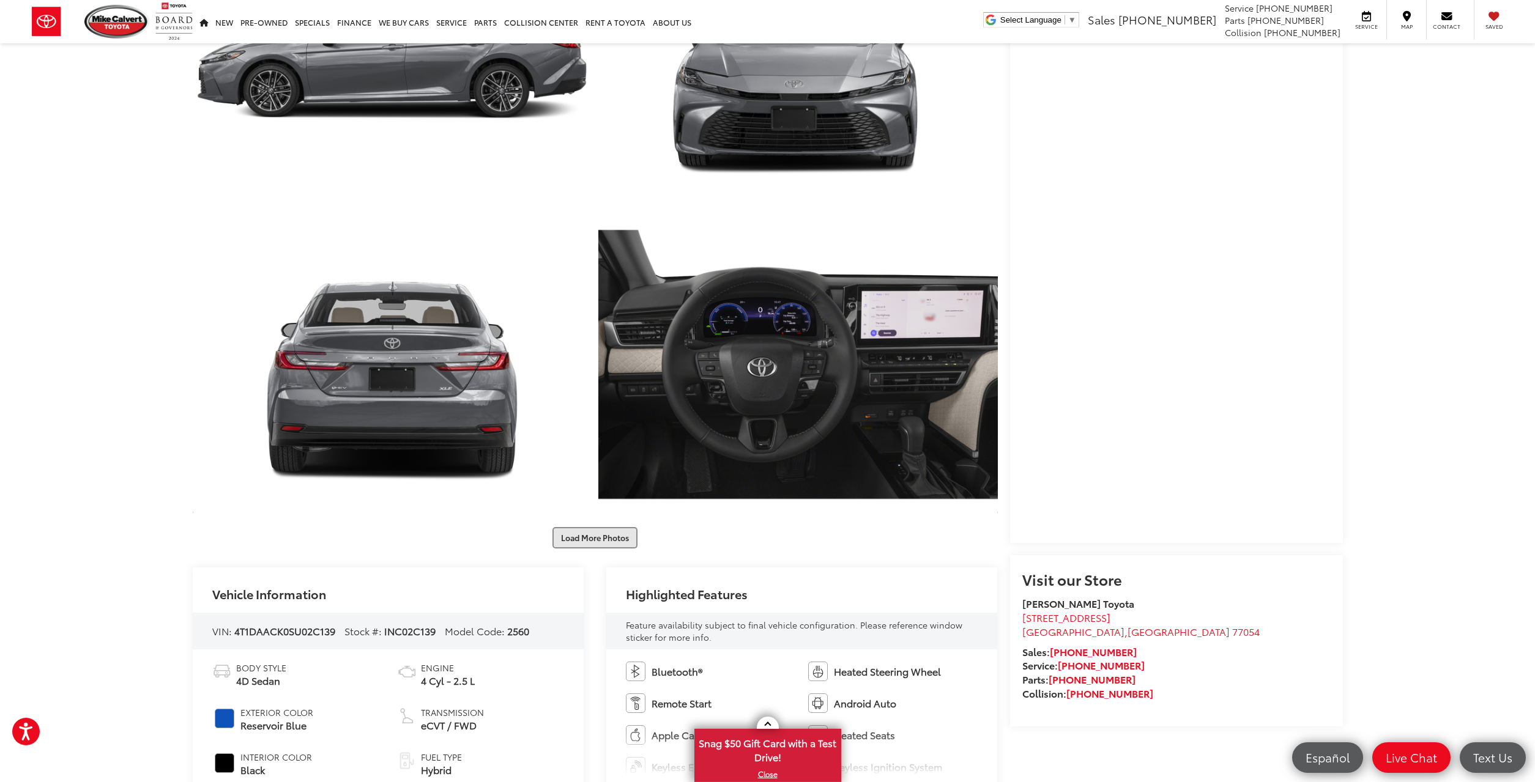
scroll to position [749, 0]
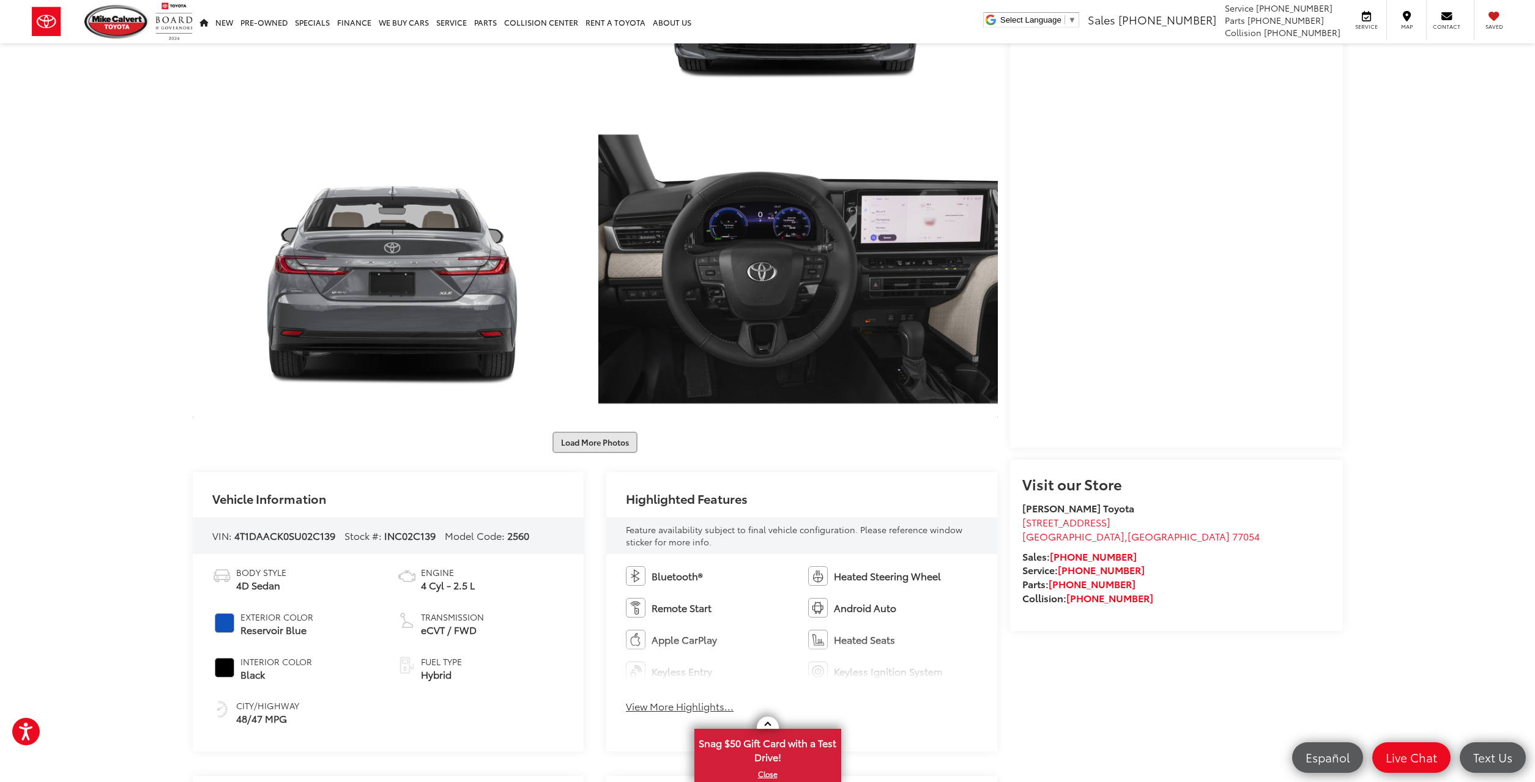
click at [593, 442] on button "Load More Photos" at bounding box center [594, 442] width 85 height 21
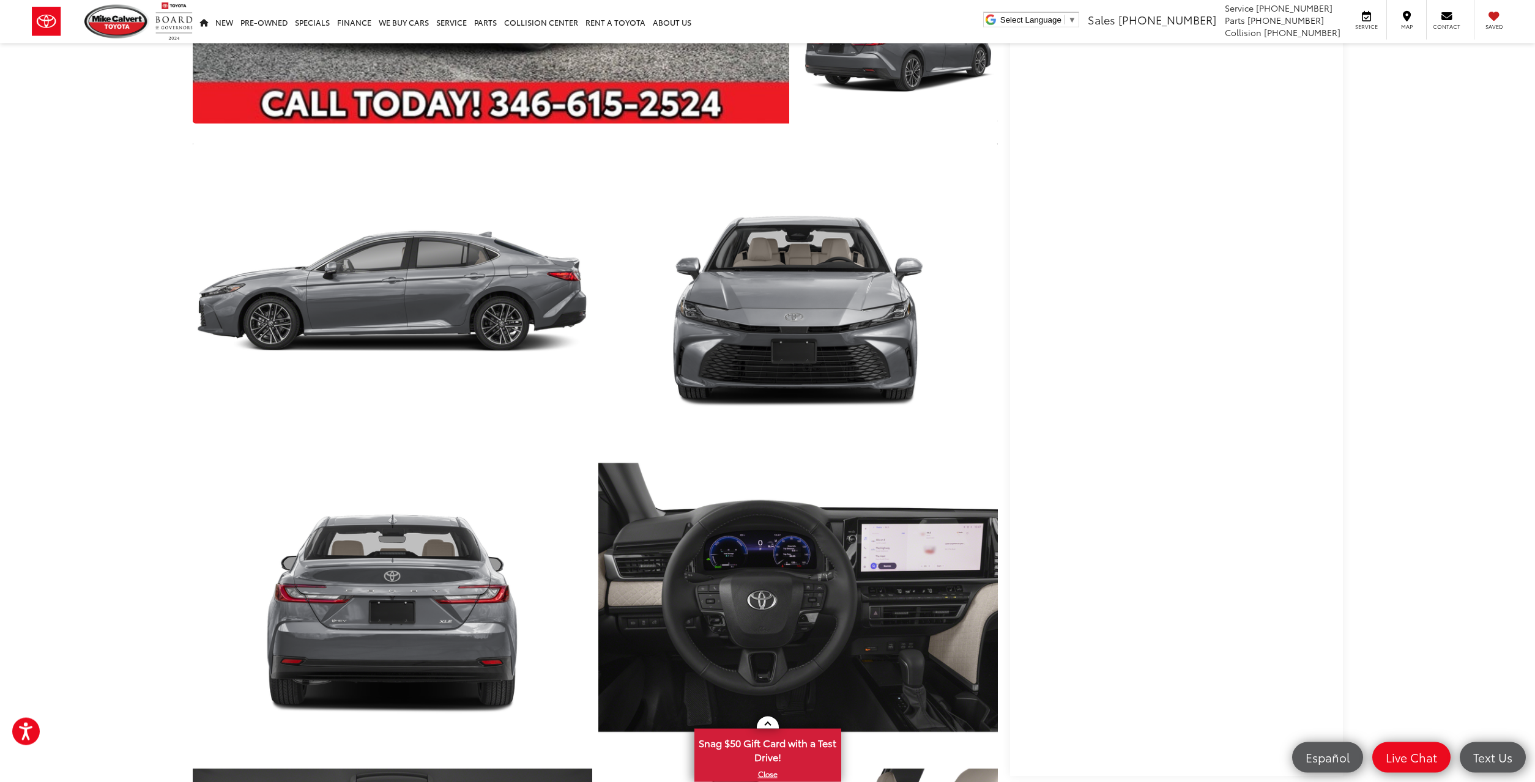
scroll to position [437, 0]
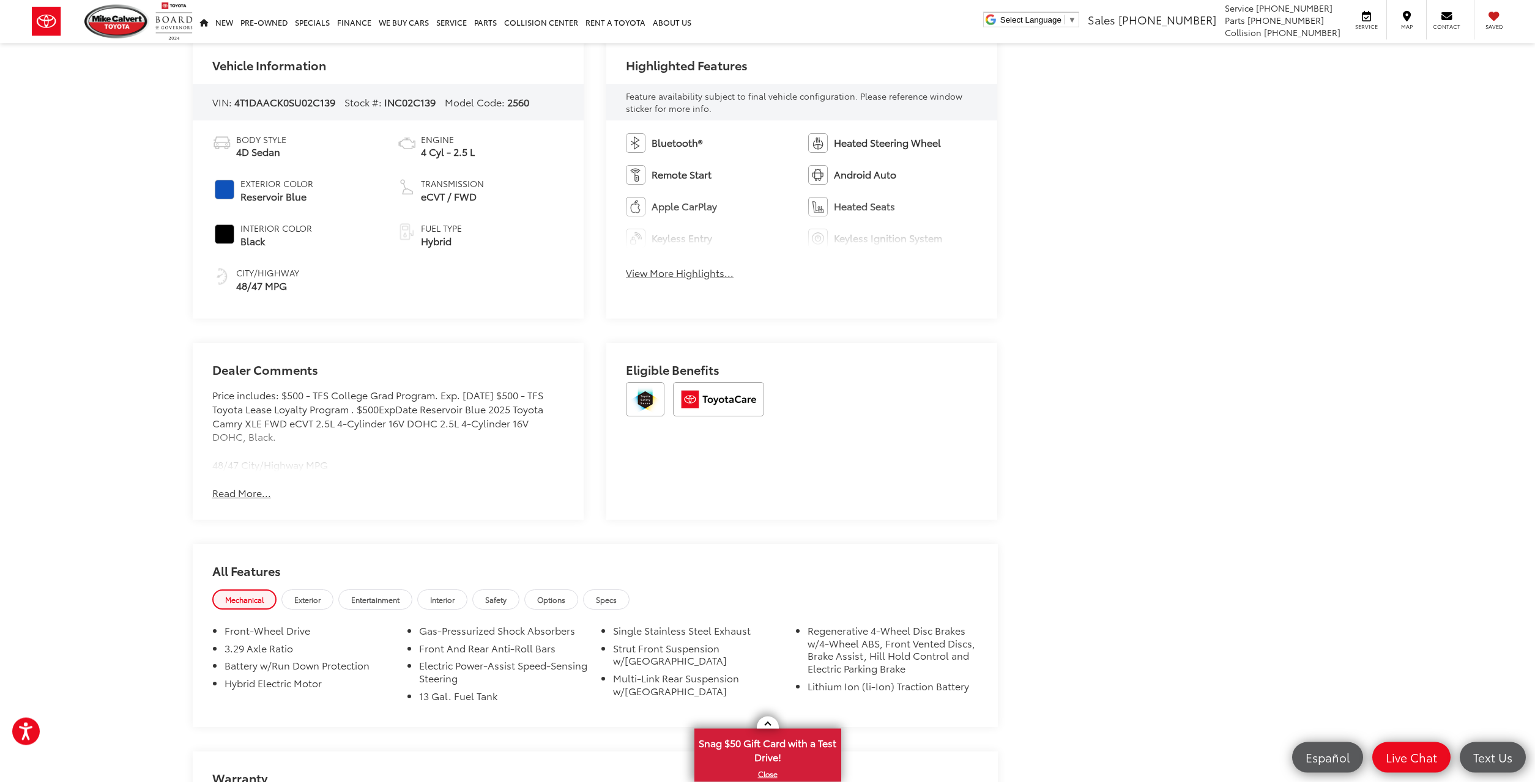
scroll to position [1810, 0]
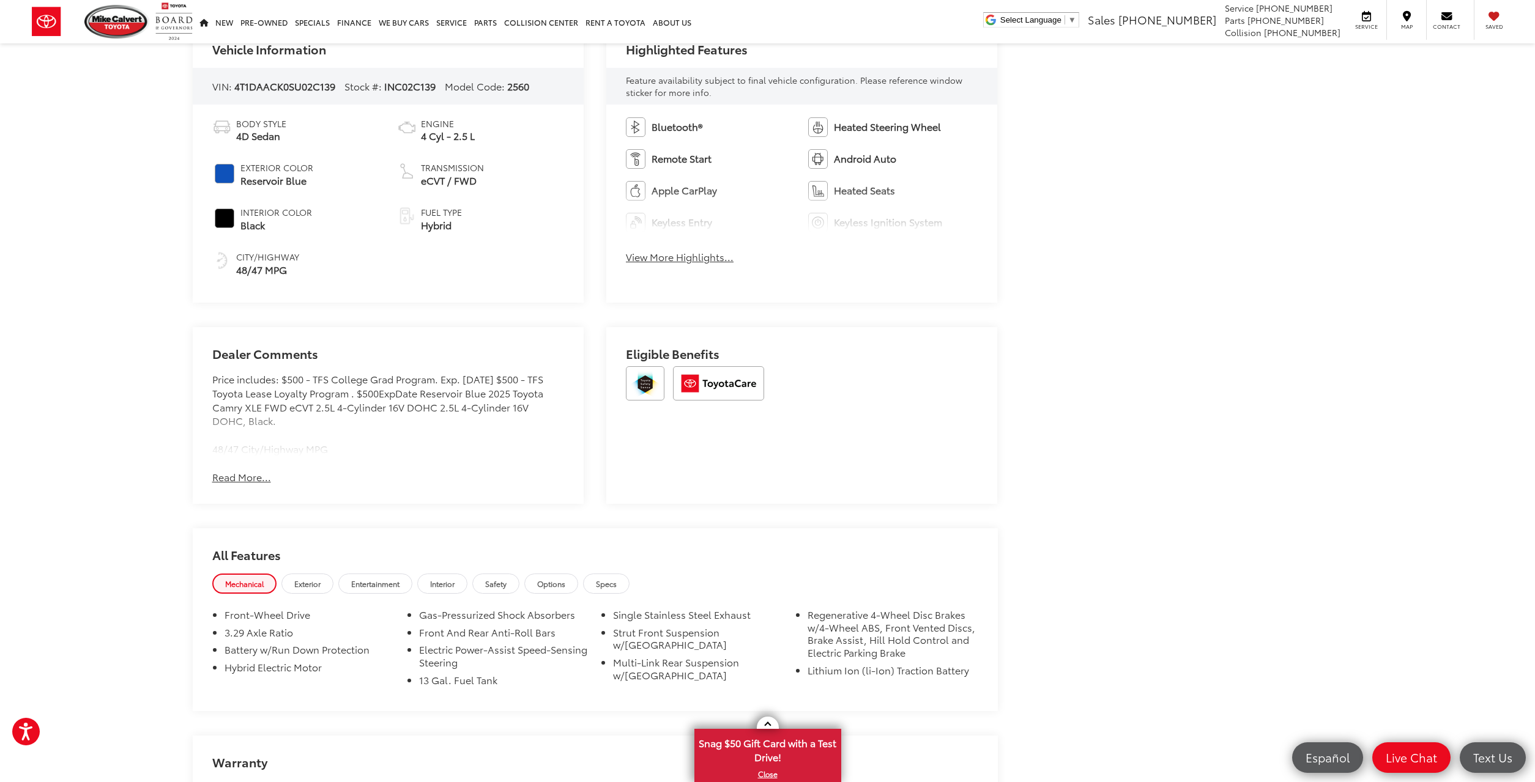
click at [248, 484] on button "Read More..." at bounding box center [241, 477] width 59 height 14
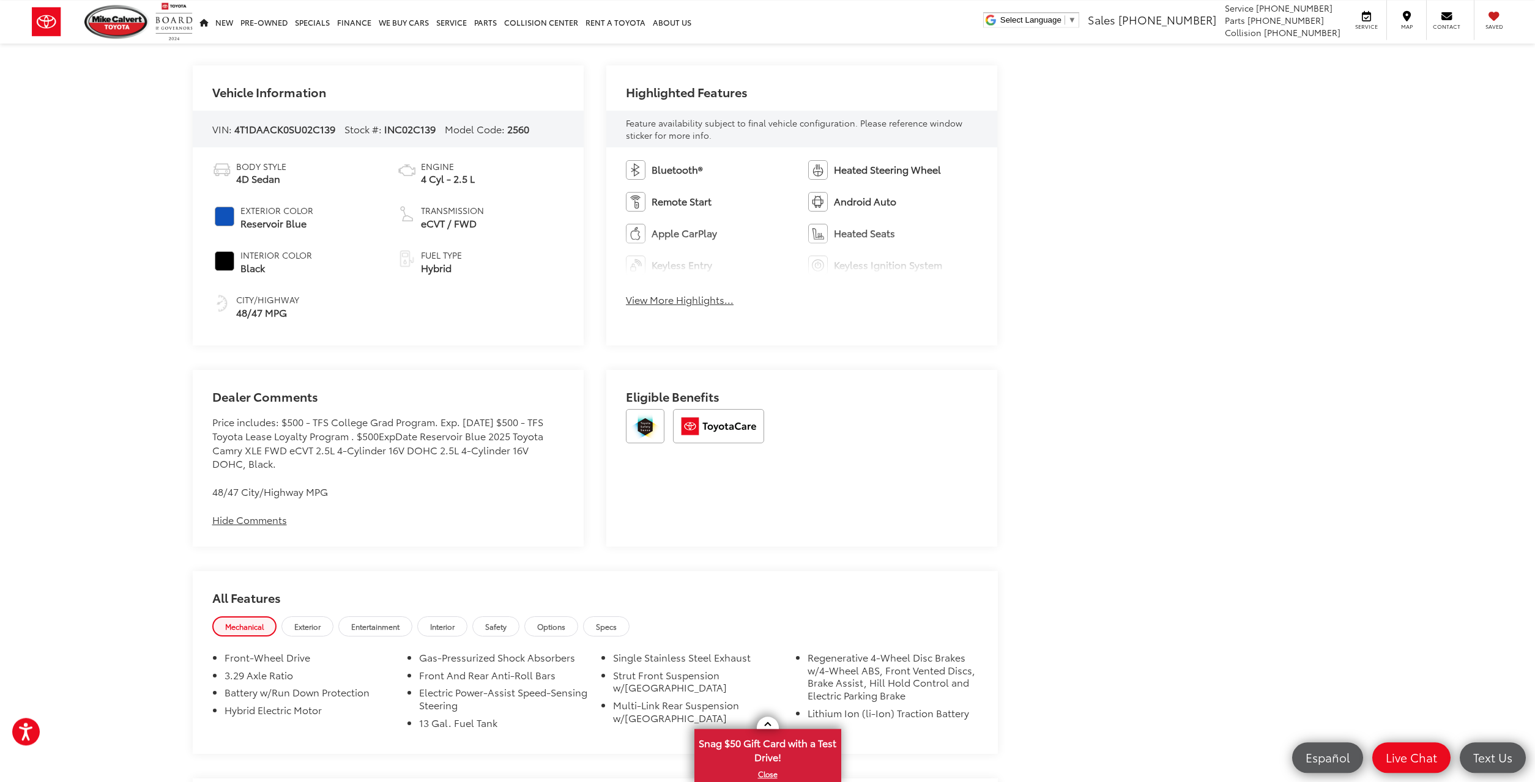
scroll to position [1747, 0]
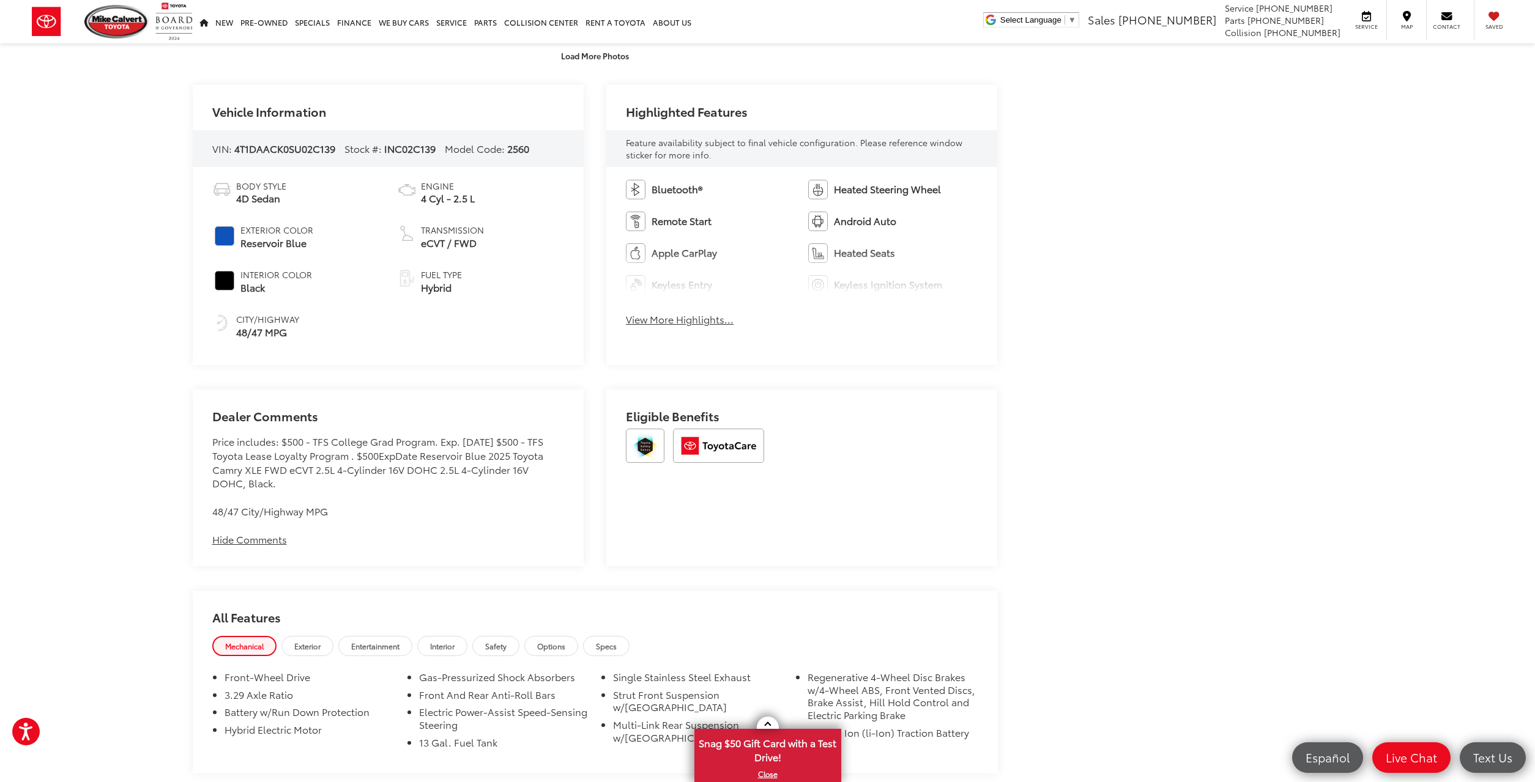
click at [611, 647] on link "Specs" at bounding box center [606, 646] width 46 height 20
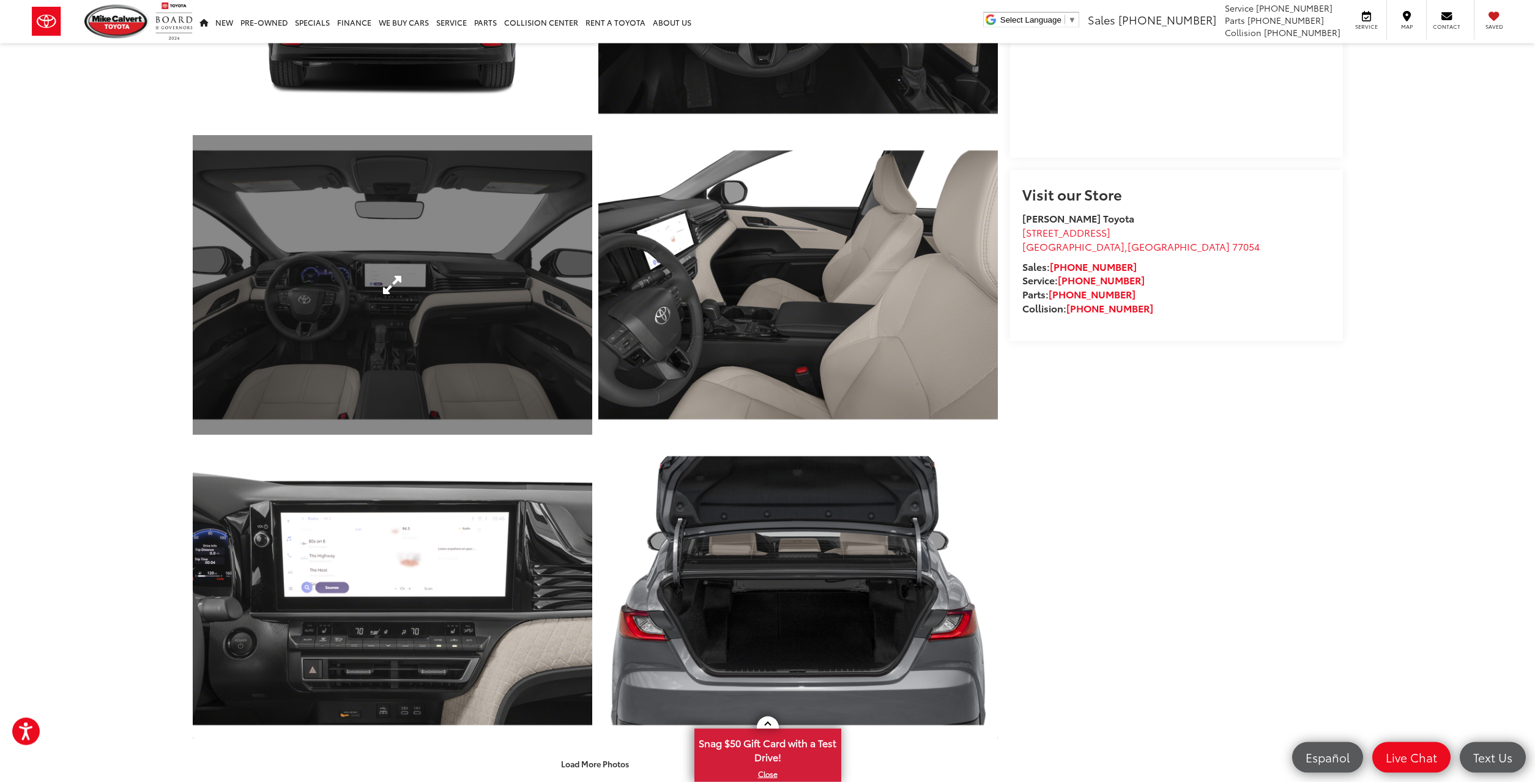
scroll to position [998, 0]
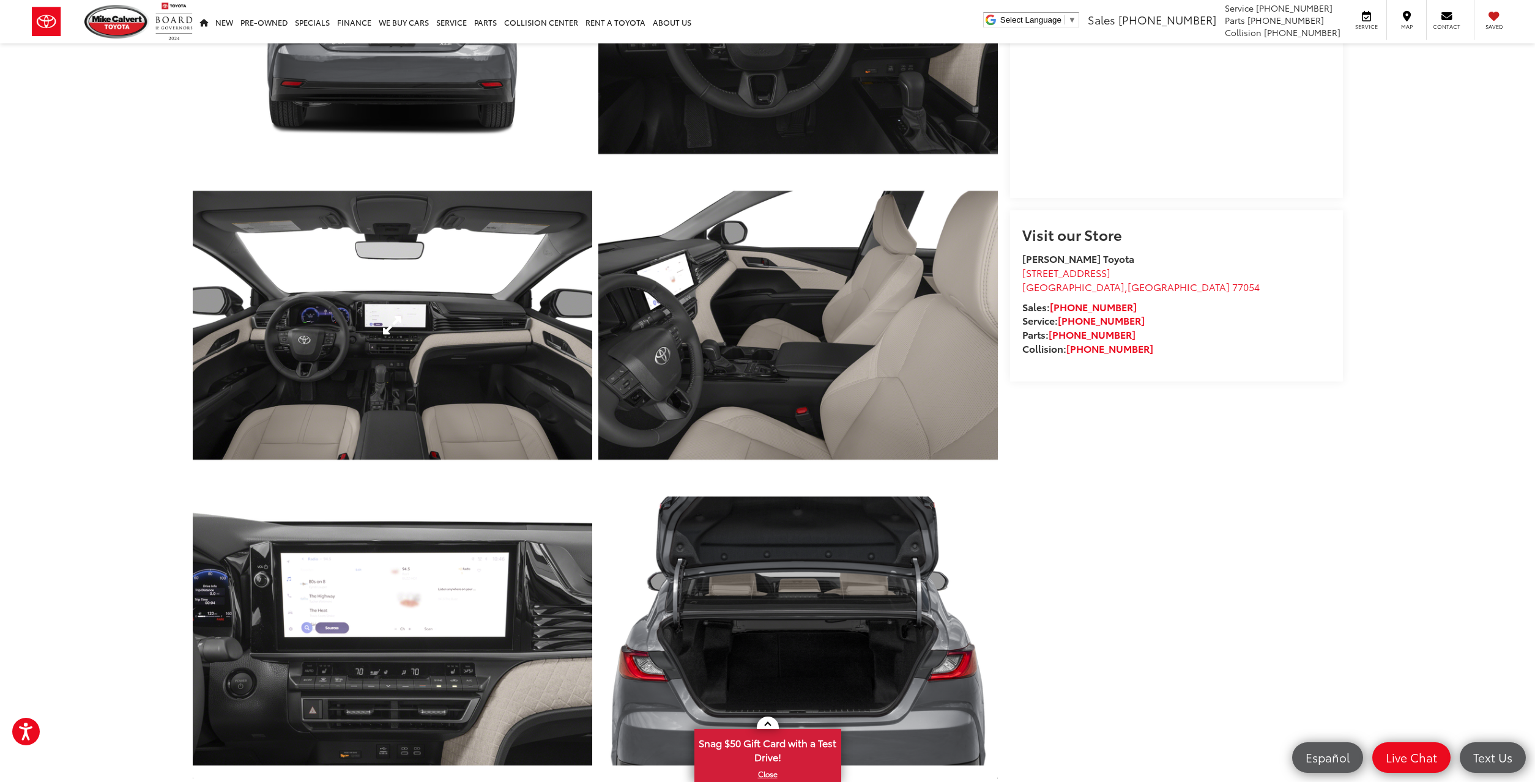
click at [486, 349] on link "Expand Photo 8" at bounding box center [392, 326] width 399 height 300
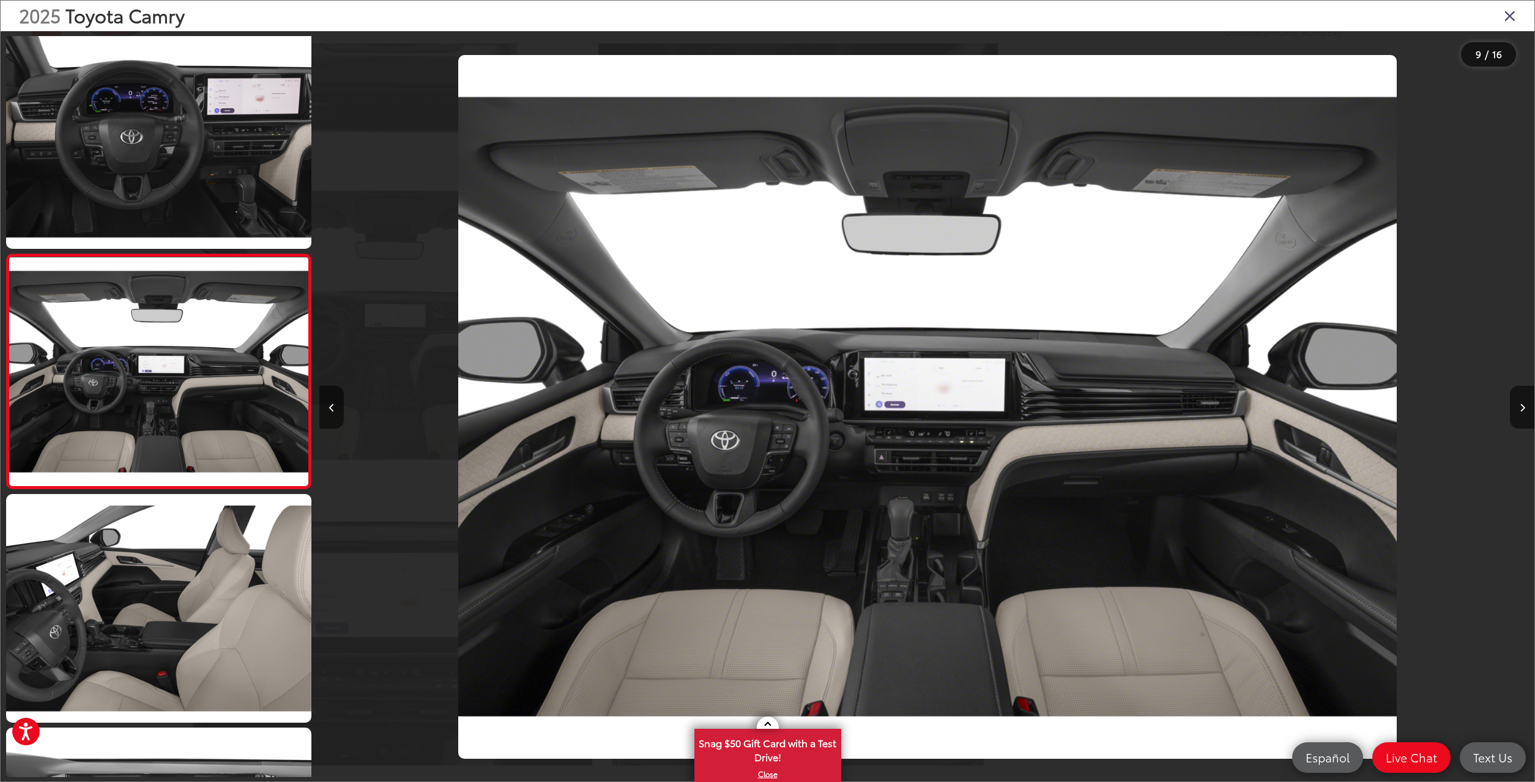
scroll to position [0, 9718]
click at [1453, 557] on div at bounding box center [1382, 407] width 303 height 752
click at [1525, 418] on button "Next image" at bounding box center [1522, 407] width 24 height 43
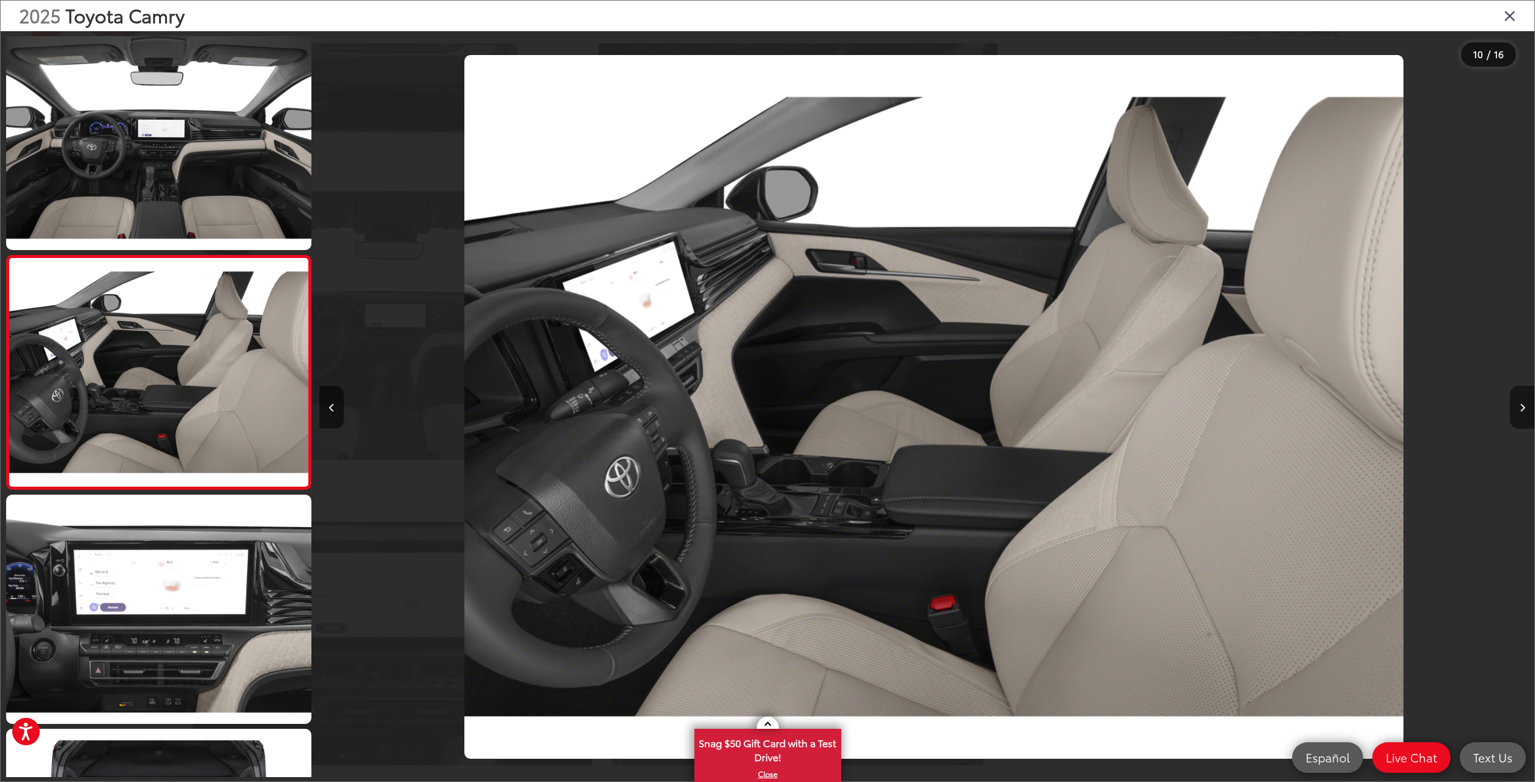
scroll to position [1889, 0]
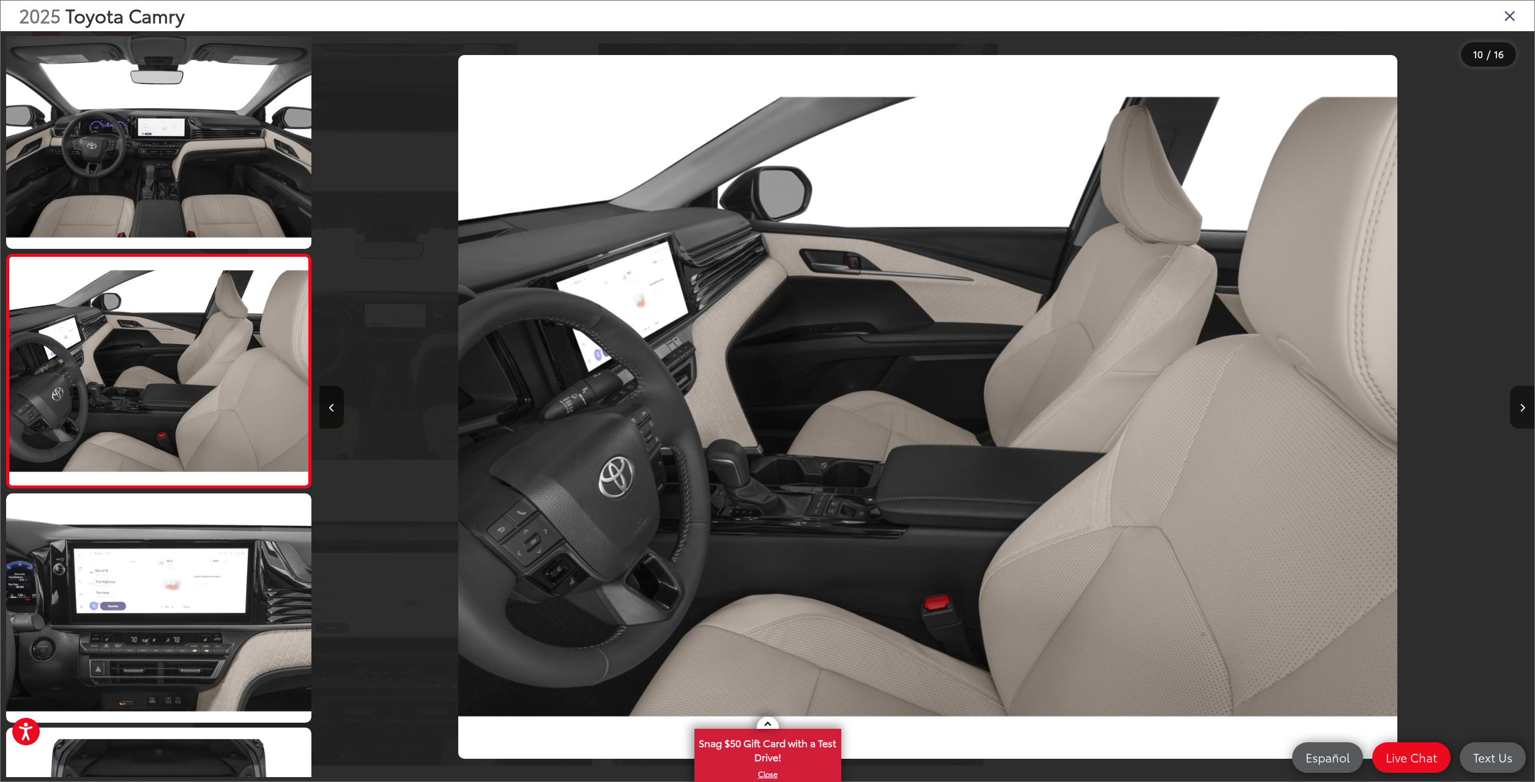
click at [1525, 418] on button "Next image" at bounding box center [1522, 407] width 24 height 43
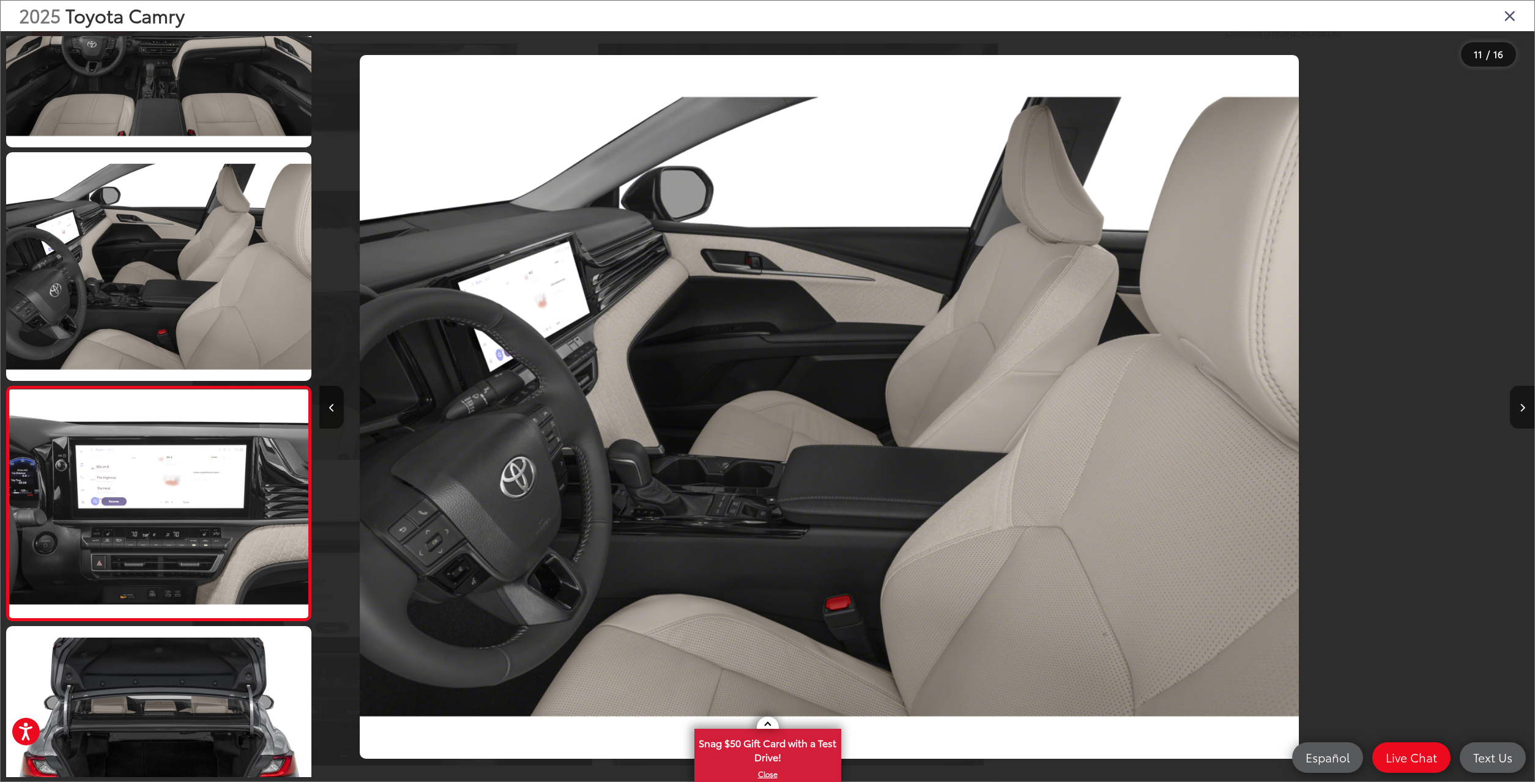
scroll to position [0, 0]
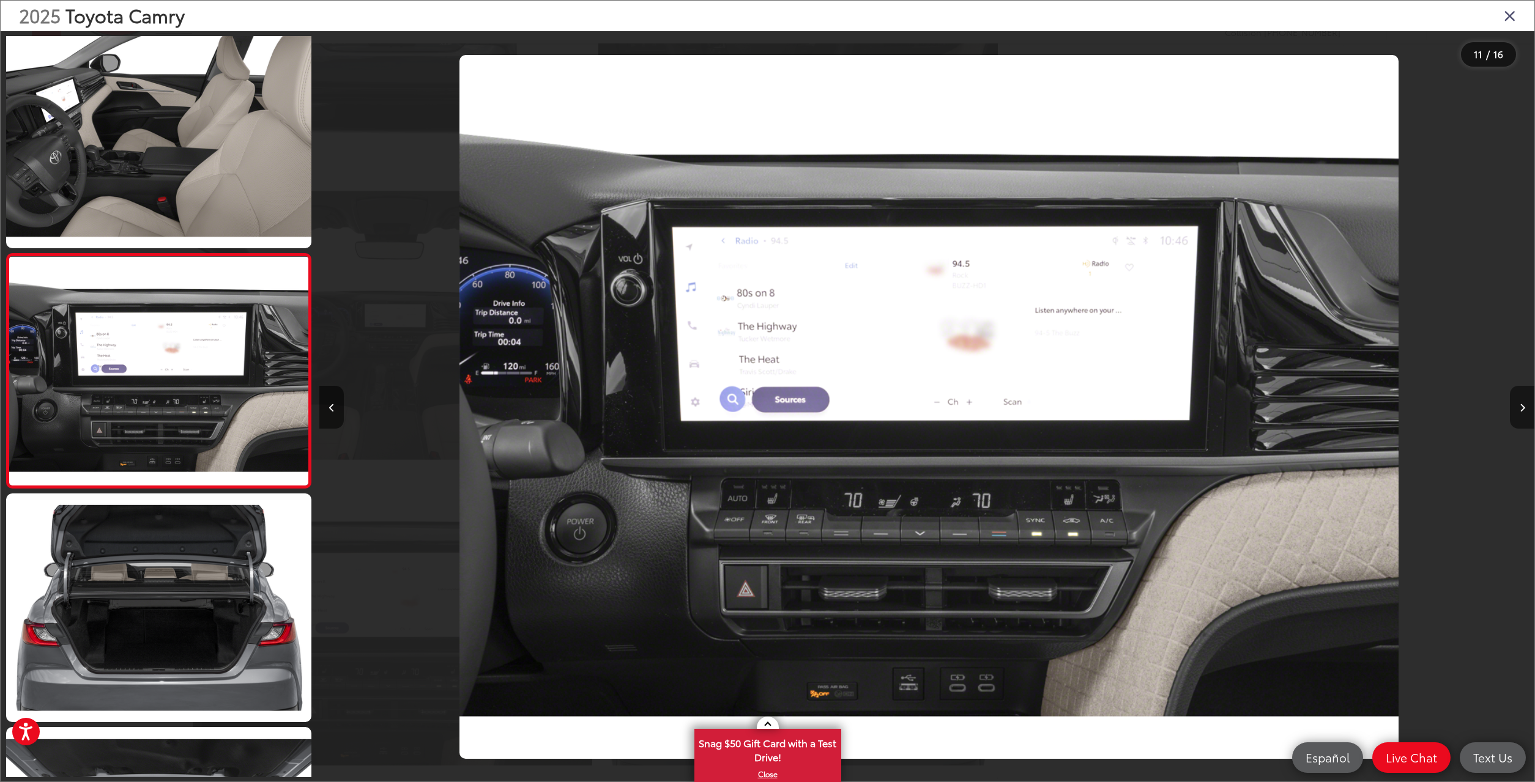
click at [1523, 418] on button "Next image" at bounding box center [1522, 407] width 24 height 43
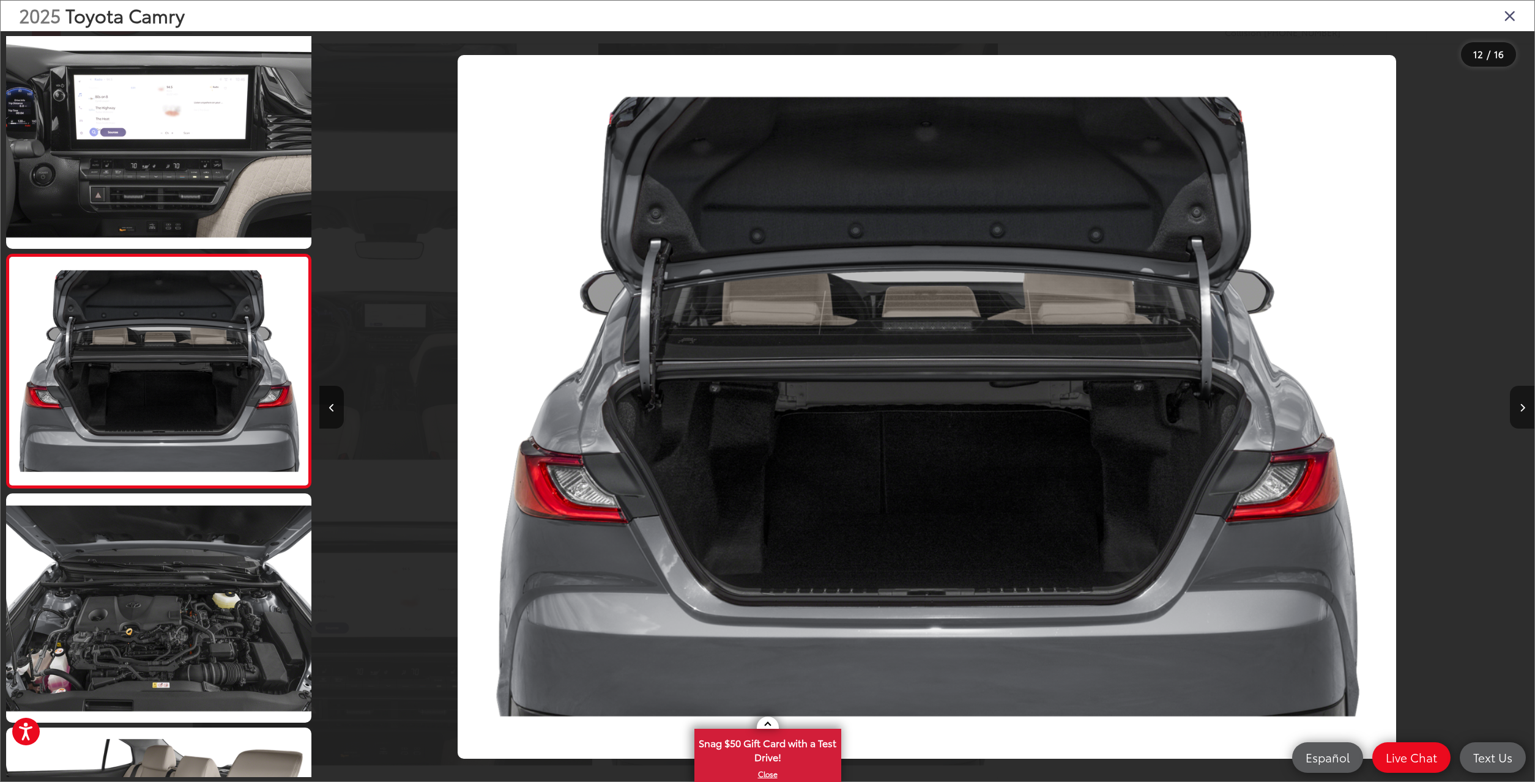
click at [1521, 418] on button "Next image" at bounding box center [1522, 407] width 24 height 43
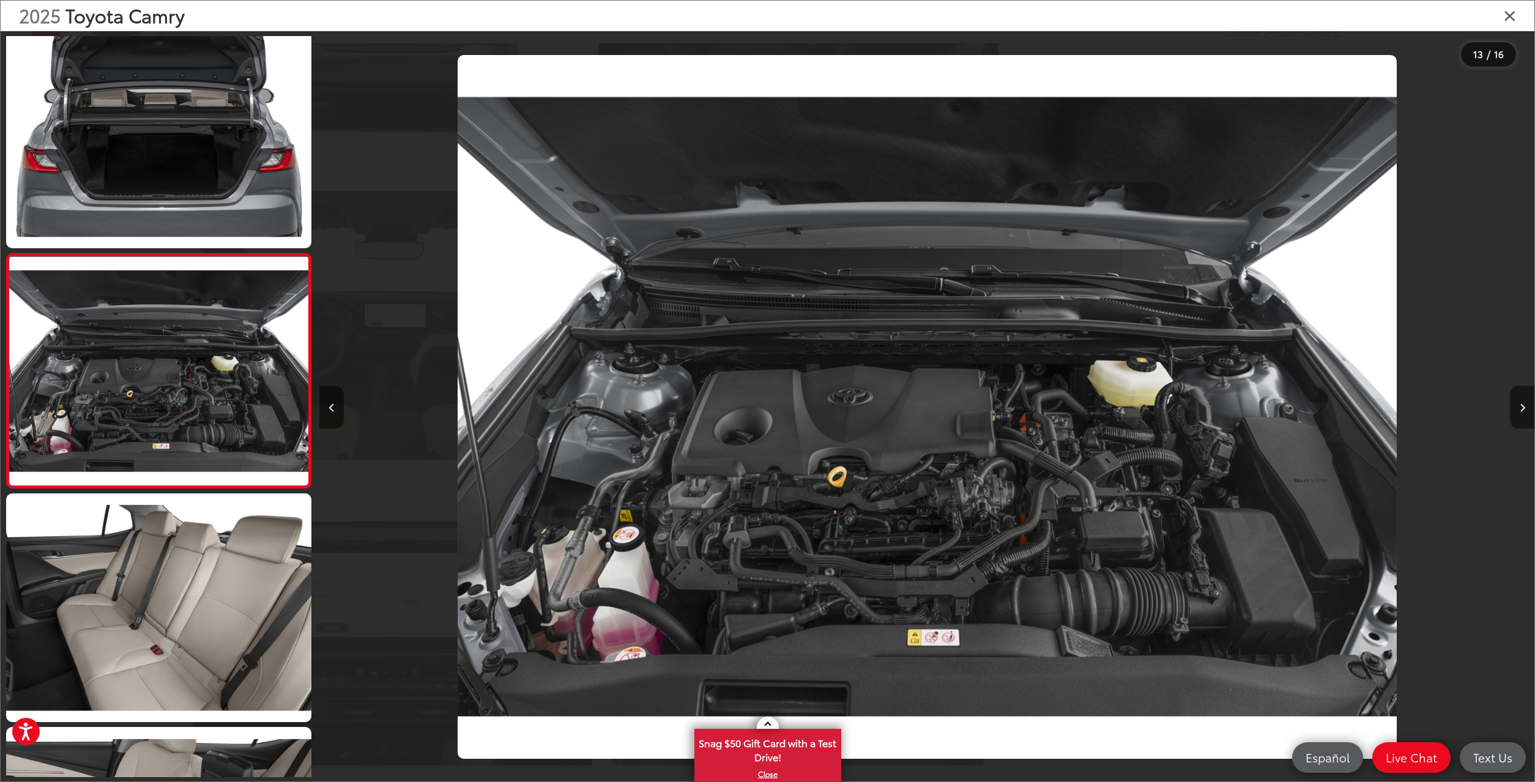
click at [1520, 418] on button "Next image" at bounding box center [1522, 407] width 24 height 43
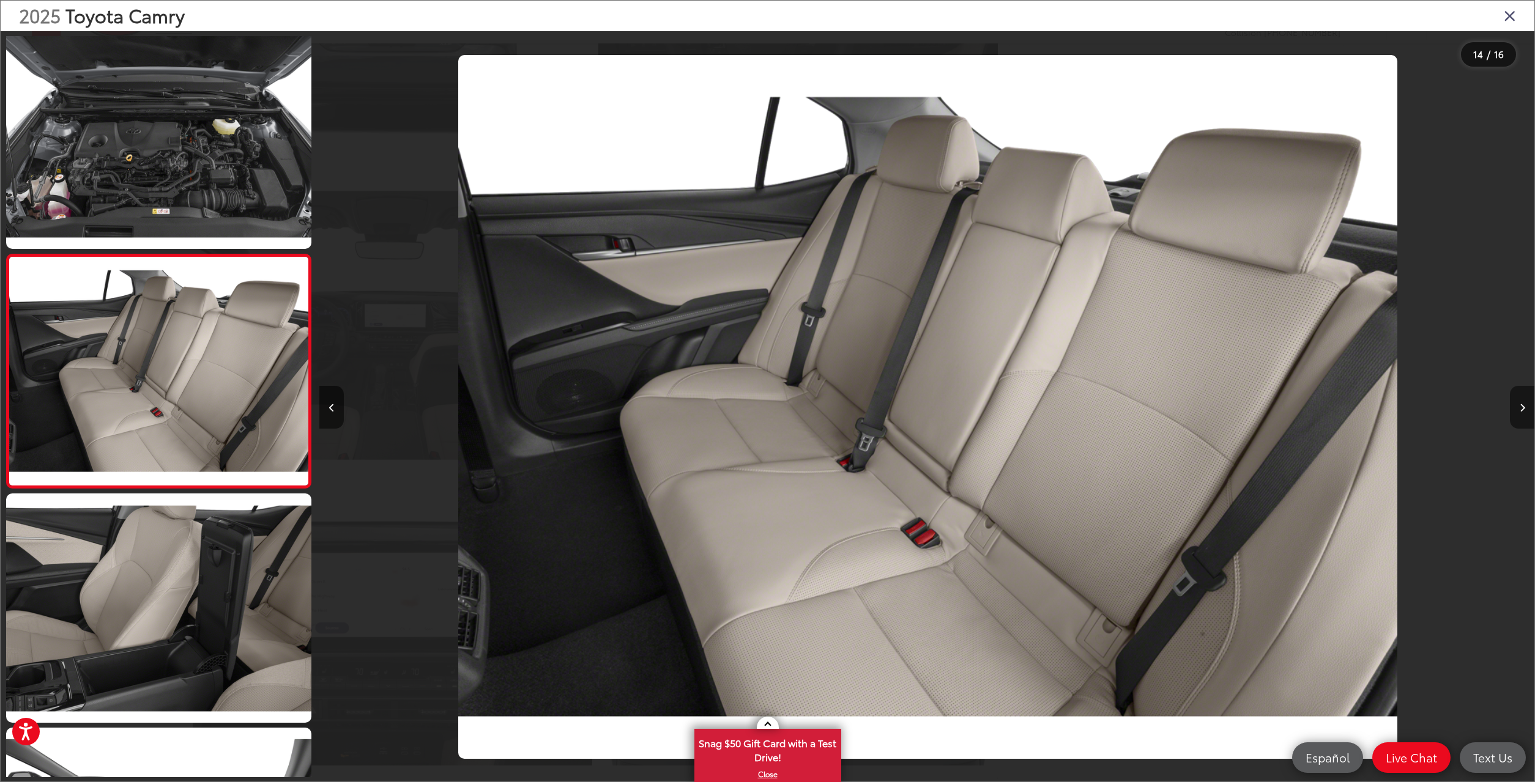
click at [1519, 418] on button "Next image" at bounding box center [1522, 407] width 24 height 43
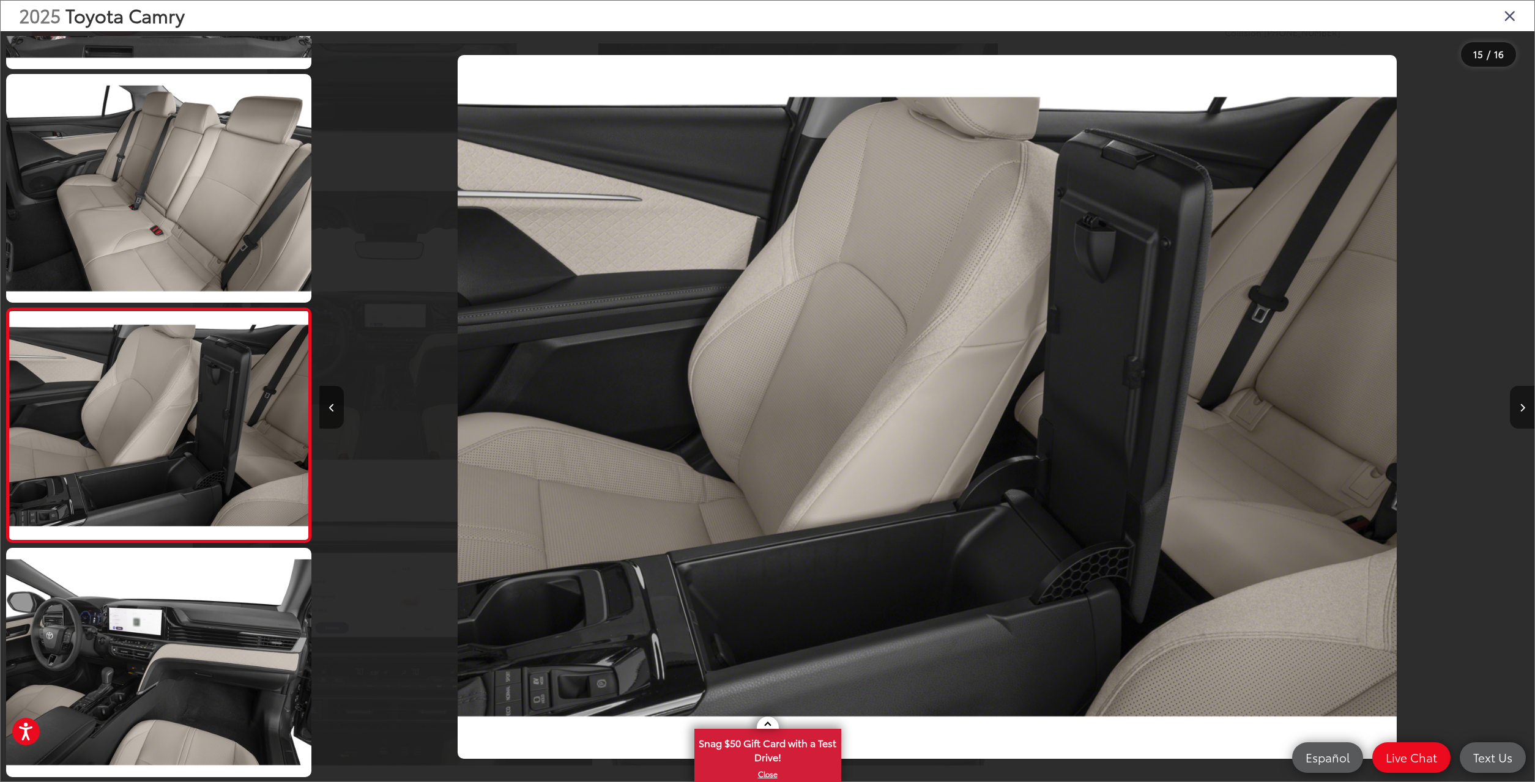
click at [1519, 418] on button "Next image" at bounding box center [1522, 407] width 24 height 43
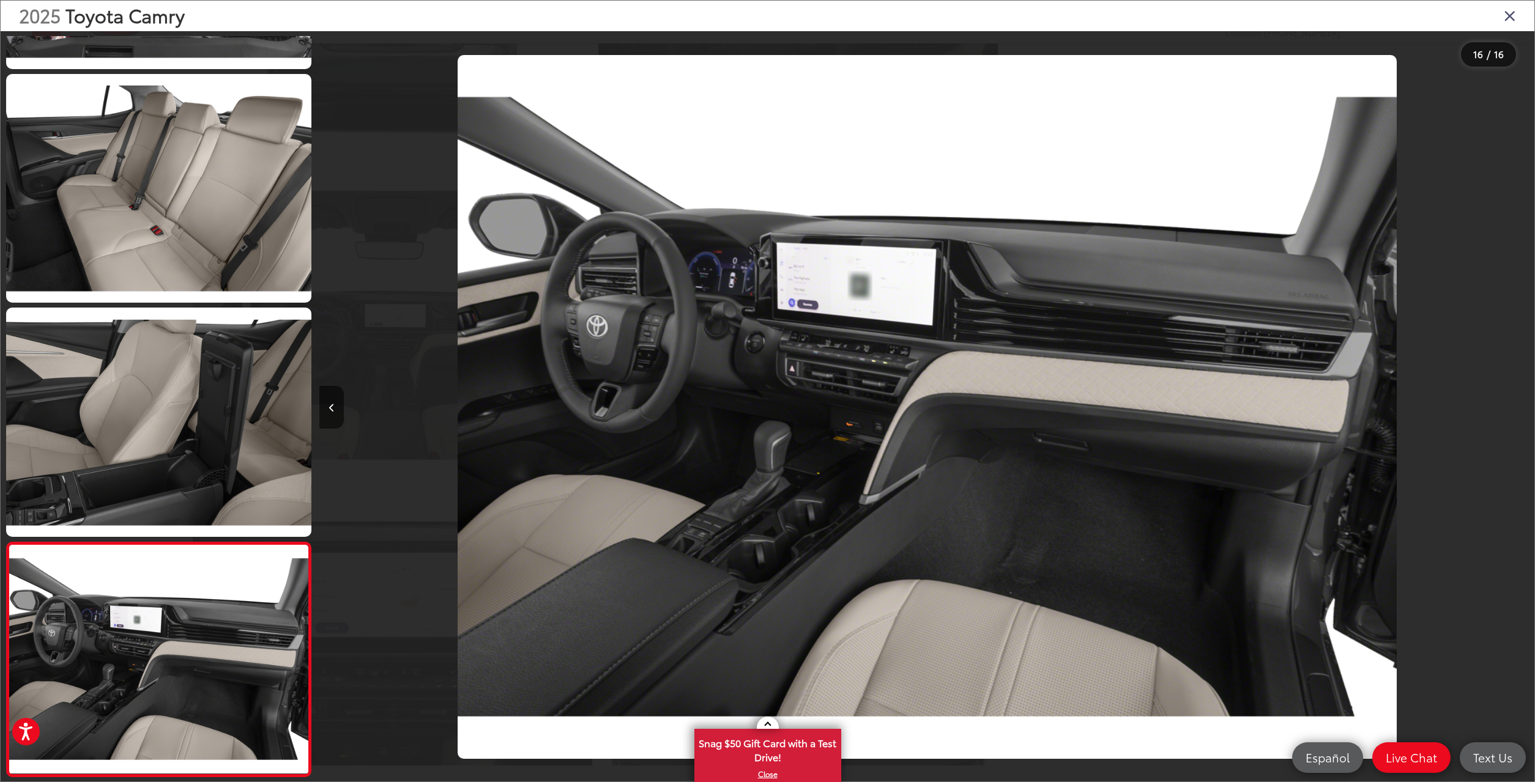
click at [1518, 418] on div at bounding box center [1382, 407] width 303 height 752
click at [1510, 17] on icon "Close gallery" at bounding box center [1510, 15] width 12 height 16
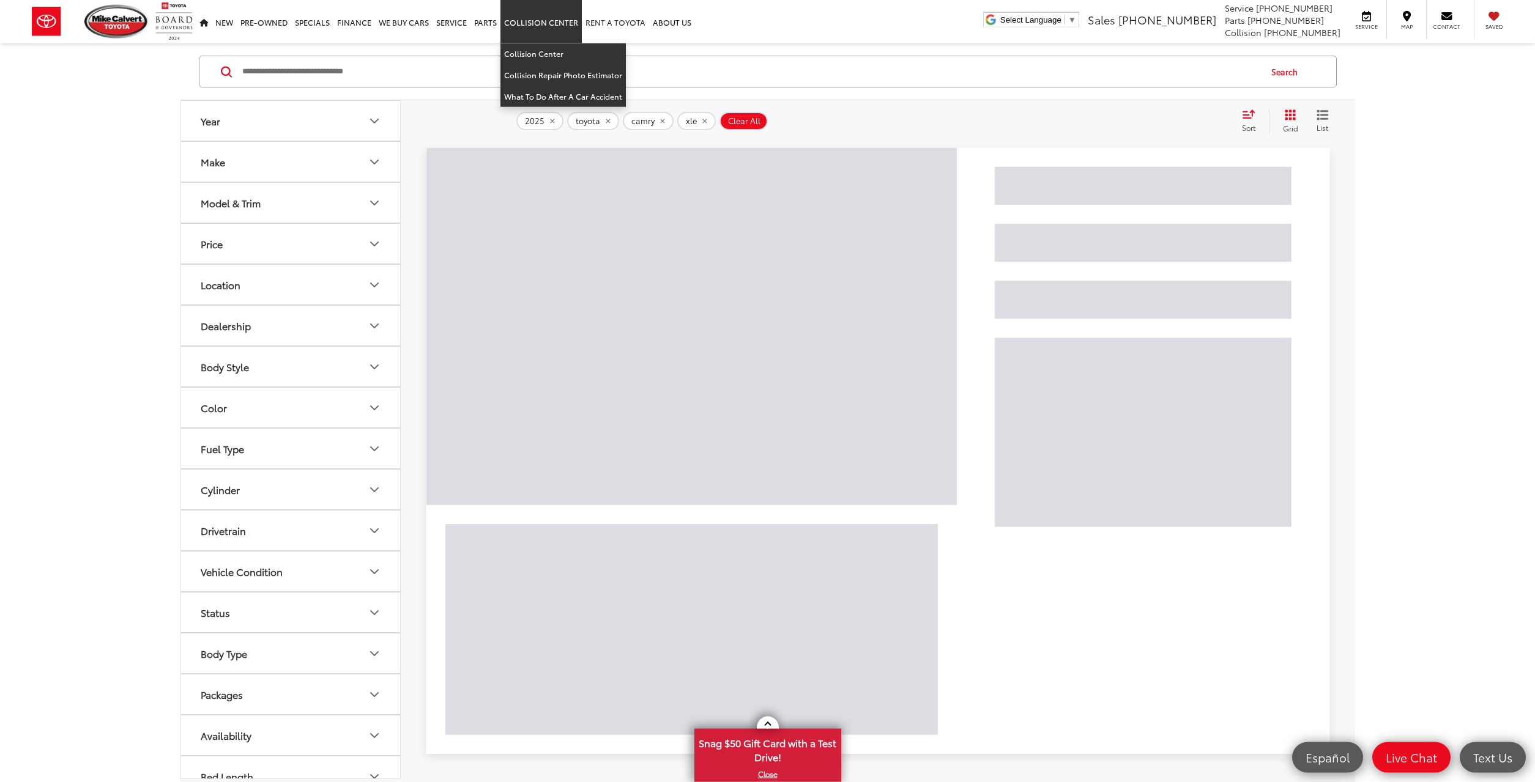
scroll to position [122, 0]
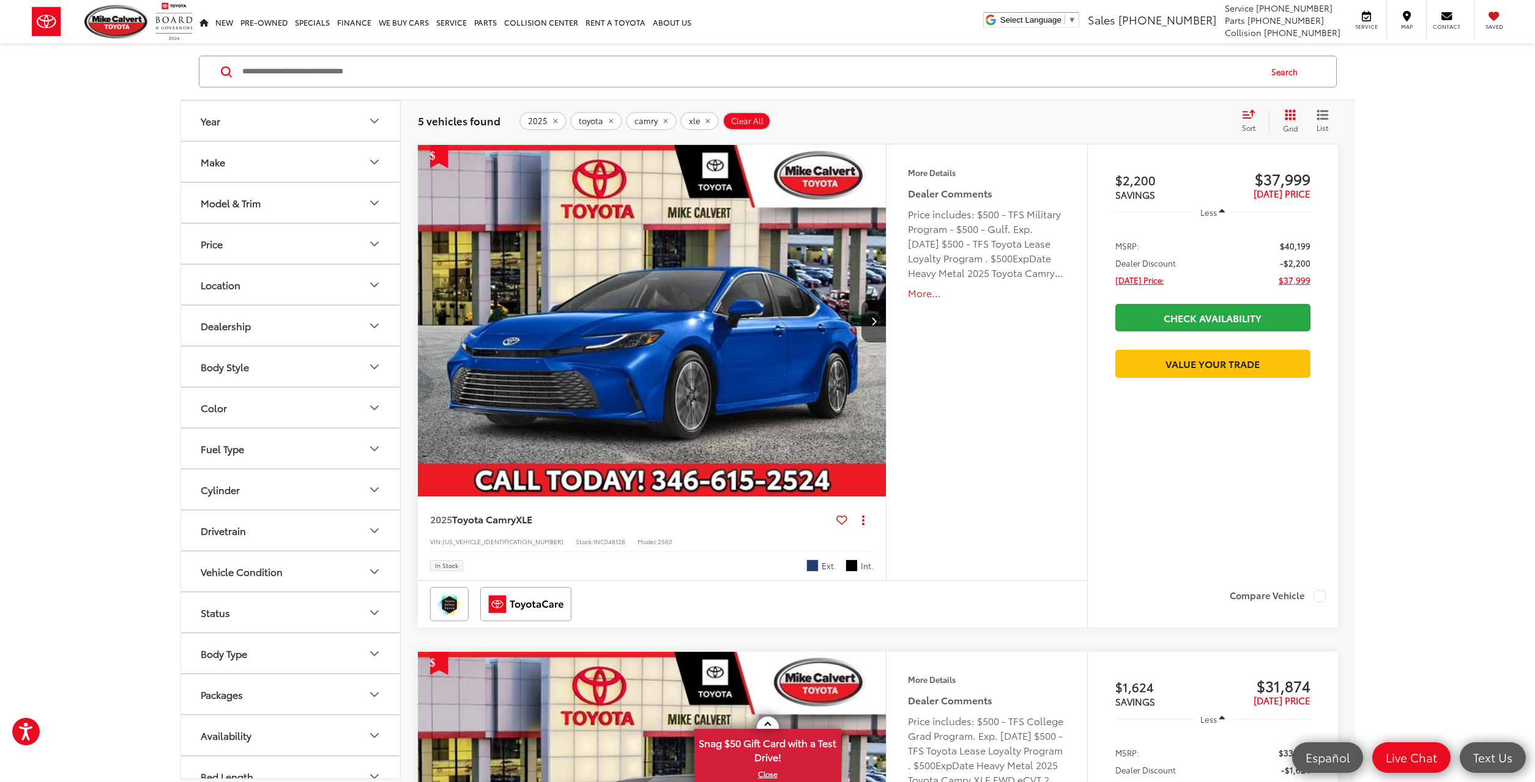
click at [756, 362] on img "2025 Toyota Camry XLE 0" at bounding box center [652, 321] width 470 height 353
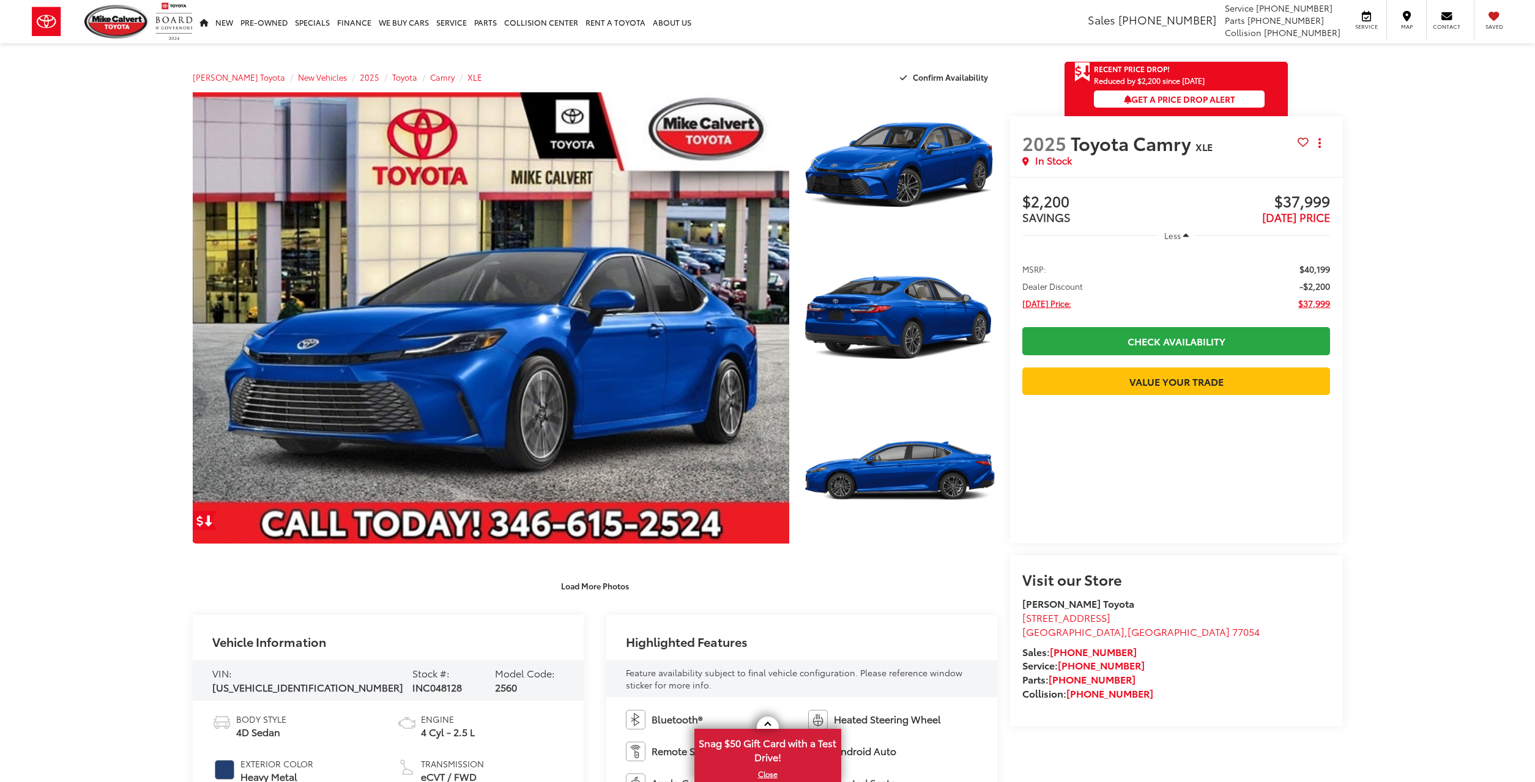
scroll to position [374, 0]
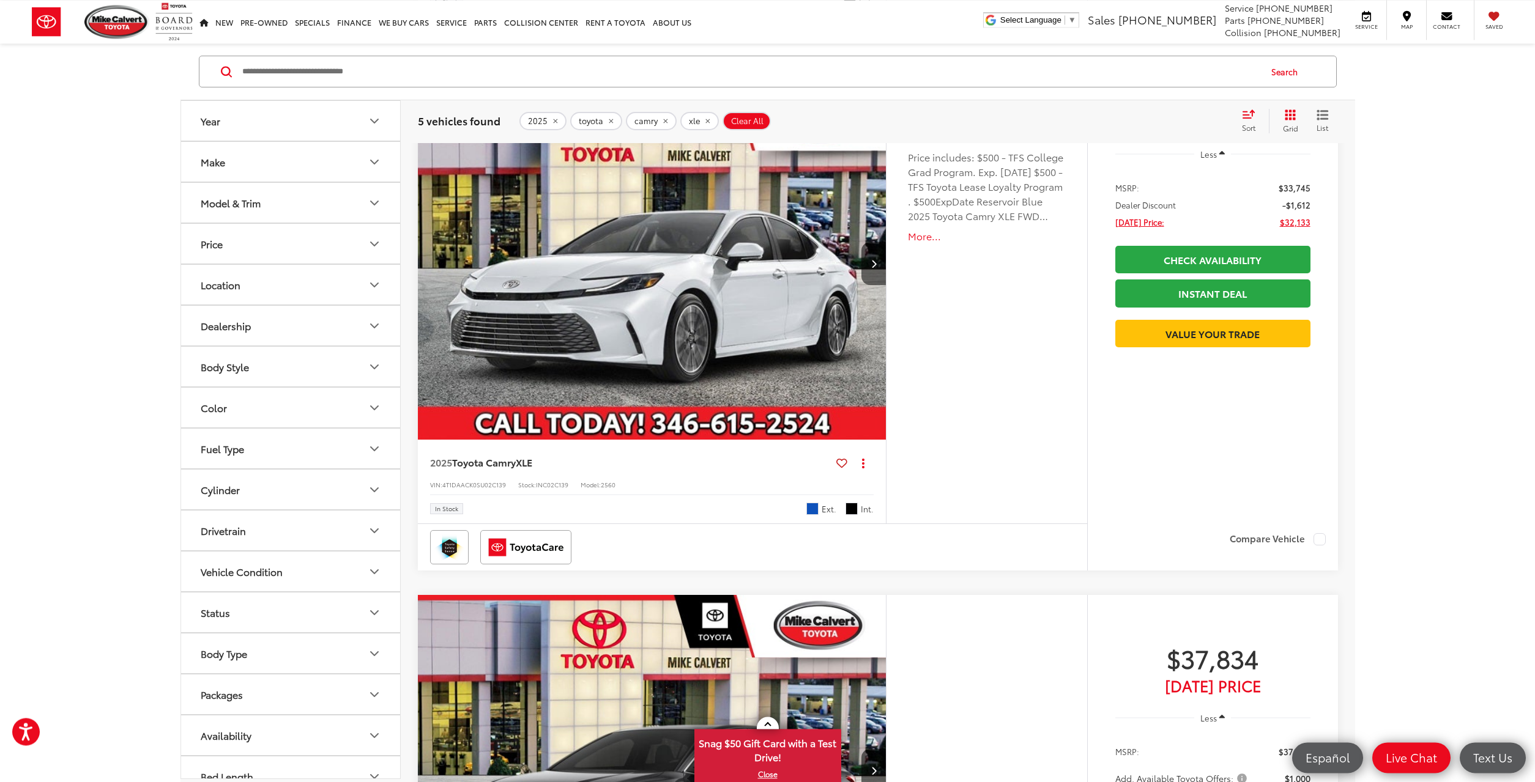
scroll to position [1121, 0]
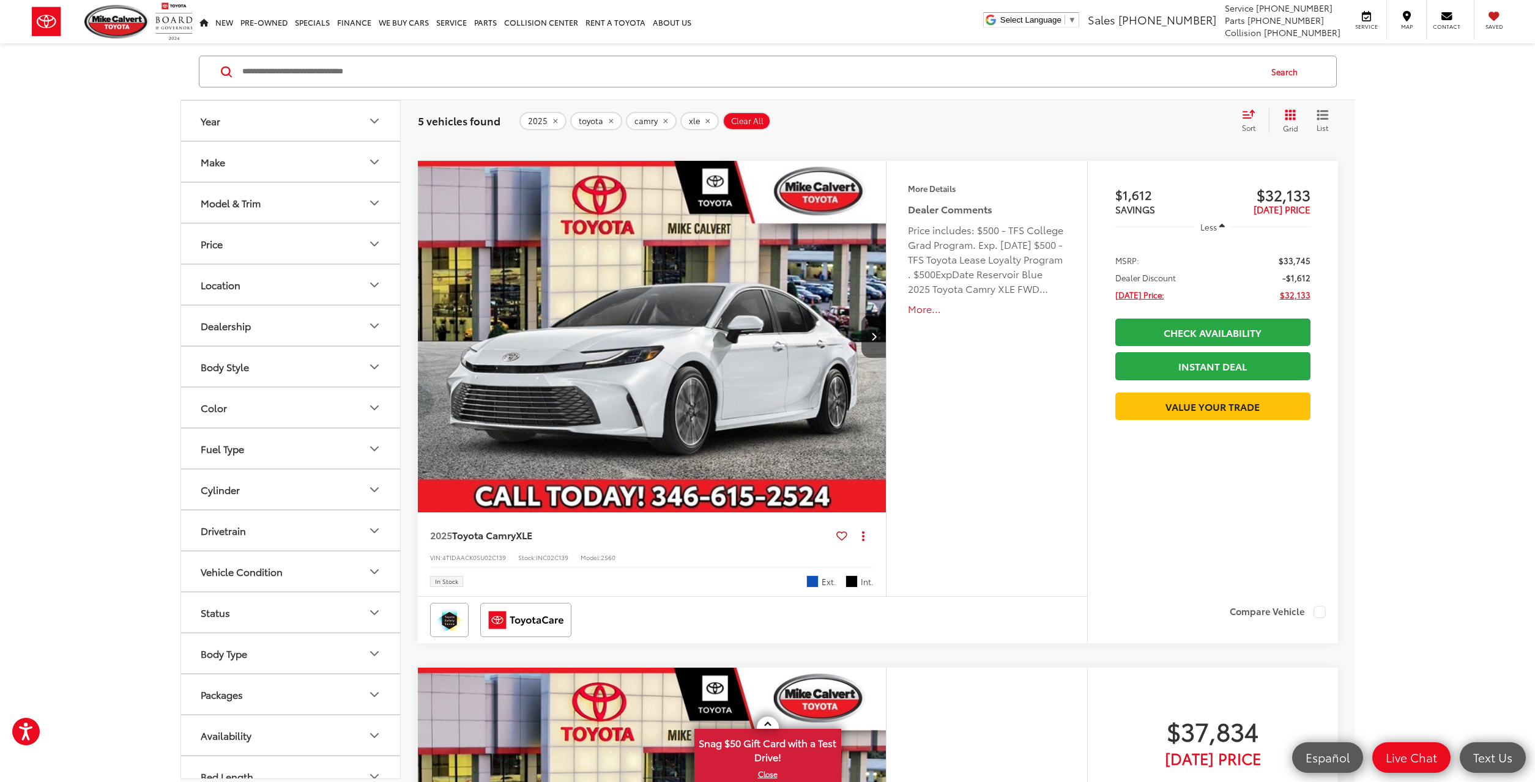
click at [794, 311] on img "2025 Toyota Camry XLE 0" at bounding box center [652, 337] width 470 height 353
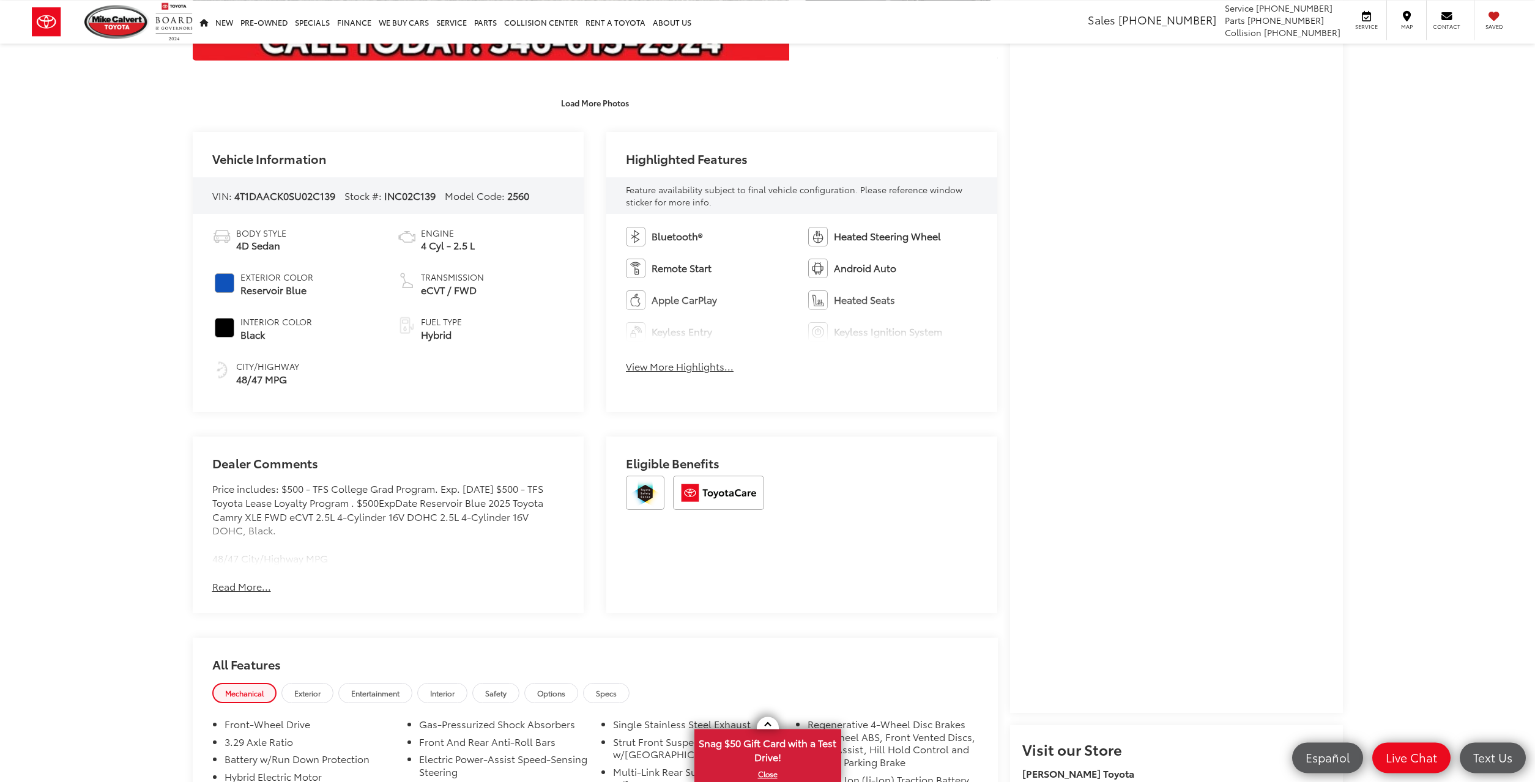
scroll to position [499, 0]
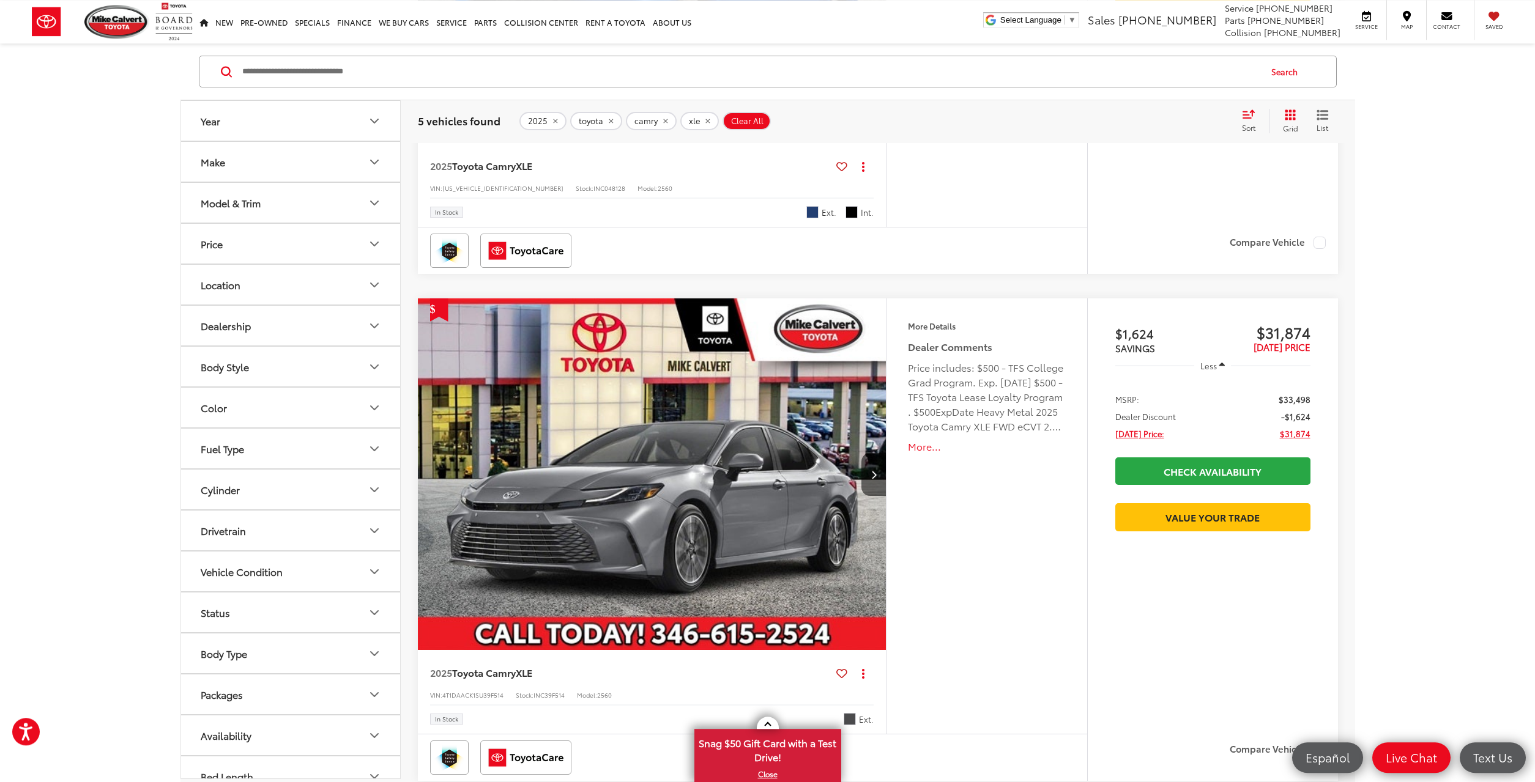
scroll to position [622, 0]
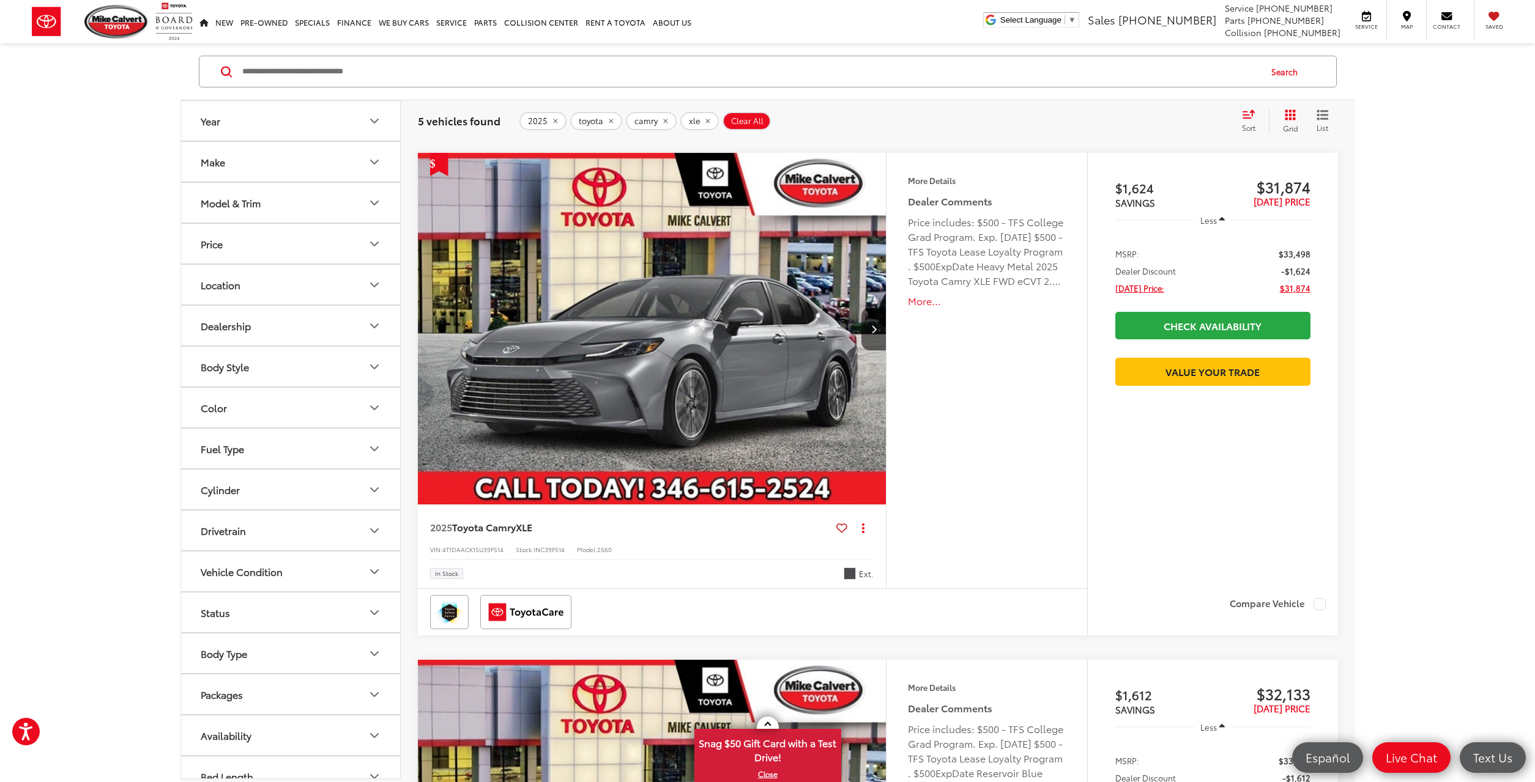
click at [861, 283] on img "2025 Toyota Camry XLE 0" at bounding box center [652, 329] width 470 height 353
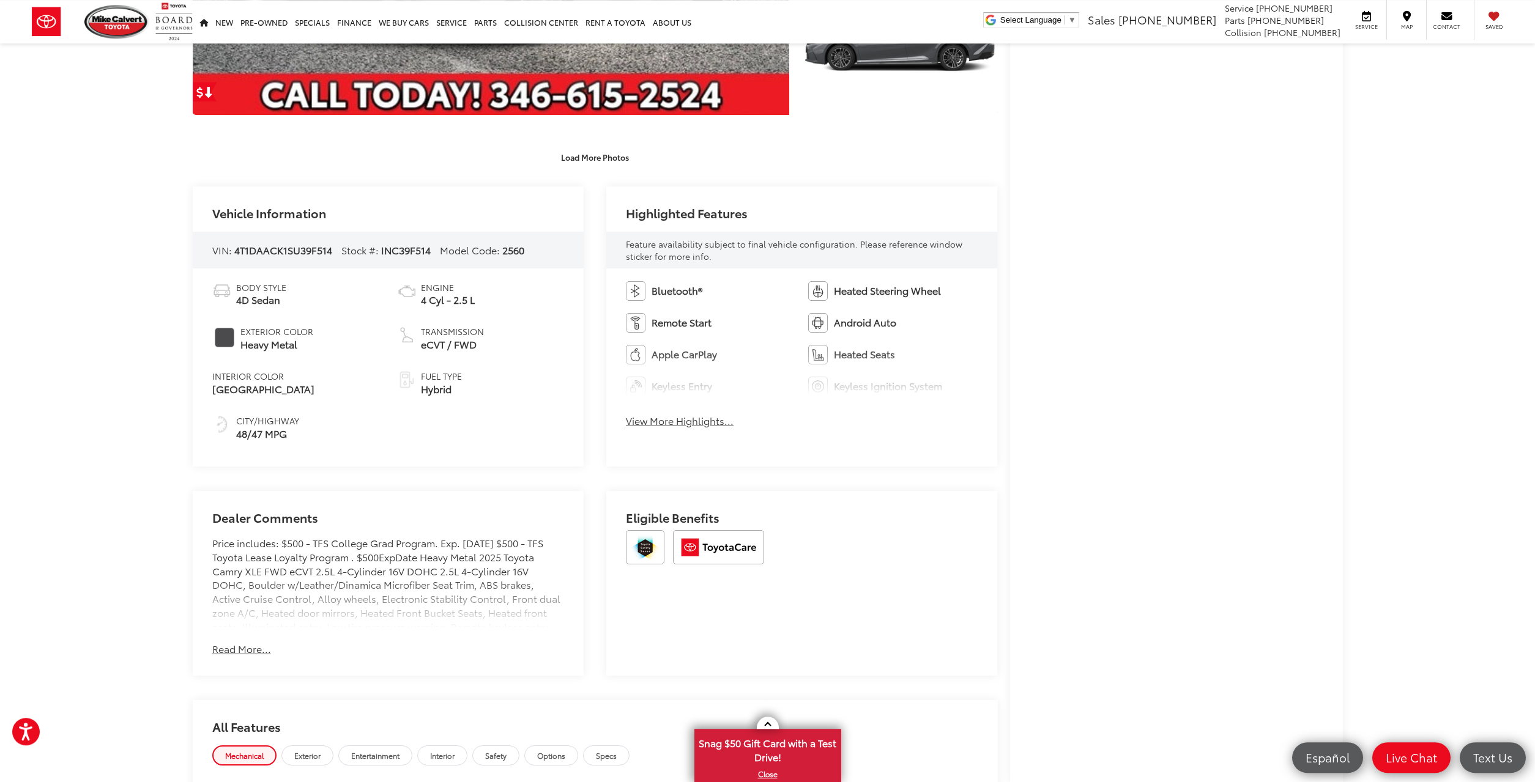
scroll to position [562, 0]
